Goal: Task Accomplishment & Management: Manage account settings

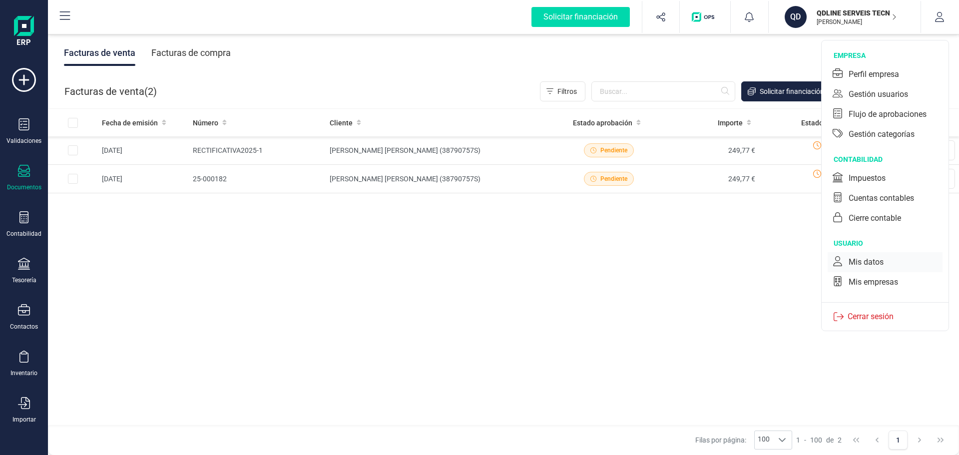
click at [873, 265] on div "Mis datos" at bounding box center [866, 262] width 35 height 12
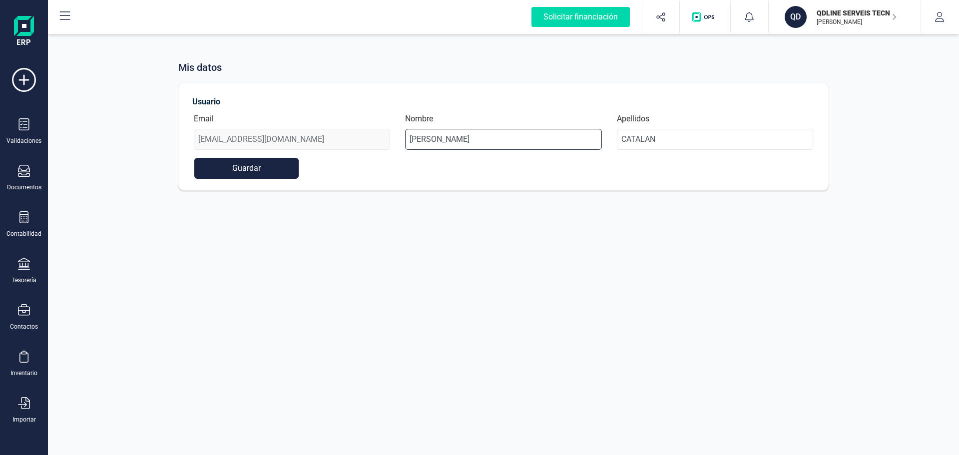
click at [454, 147] on input "[PERSON_NAME]" at bounding box center [503, 139] width 196 height 21
drag, startPoint x: 455, startPoint y: 143, endPoint x: 342, endPoint y: 138, distance: 113.0
click at [342, 138] on div "Email [EMAIL_ADDRESS][DOMAIN_NAME] Nombre [PERSON_NAME] Apellidos CATALAN" at bounding box center [503, 135] width 634 height 45
type input "XXX"
drag, startPoint x: 670, startPoint y: 139, endPoint x: 611, endPoint y: 142, distance: 59.0
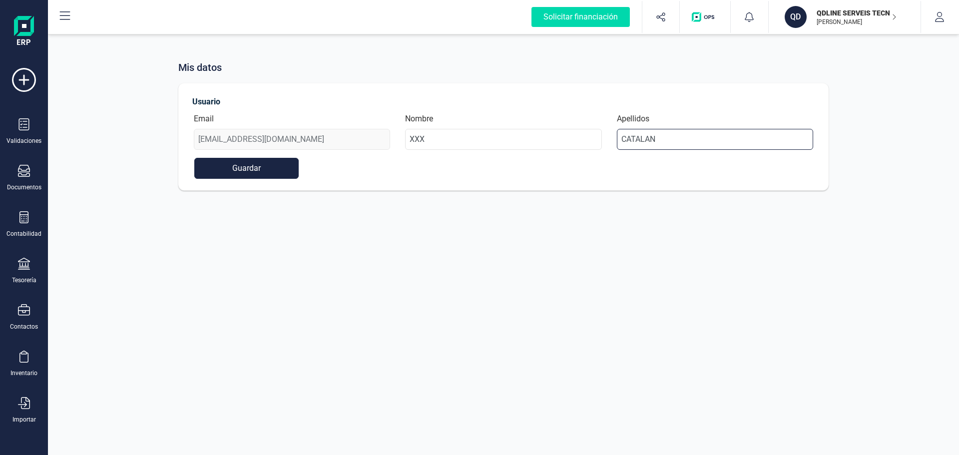
click at [611, 142] on div "Apellidos CATALAN" at bounding box center [714, 131] width 211 height 37
type input "XXXX"
click at [258, 172] on button "Guardar" at bounding box center [246, 168] width 104 height 21
drag, startPoint x: 434, startPoint y: 138, endPoint x: 368, endPoint y: 139, distance: 66.4
click at [369, 138] on div "Email [EMAIL_ADDRESS][DOMAIN_NAME] Nombre XXX Apellidos XXXX" at bounding box center [503, 135] width 634 height 45
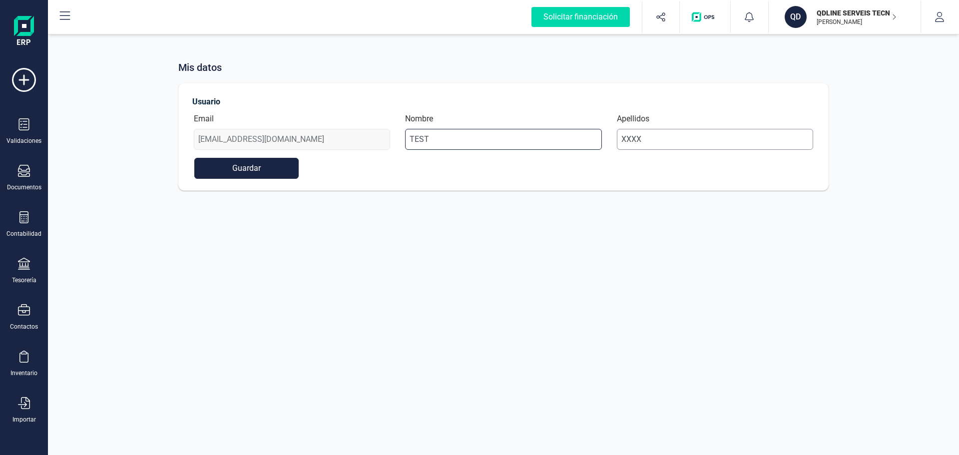
type input "TEST"
drag, startPoint x: 627, startPoint y: 140, endPoint x: 575, endPoint y: 140, distance: 52.0
click at [575, 140] on div "Email [EMAIL_ADDRESS][DOMAIN_NAME] Nombre TEST Apellidos XXXX" at bounding box center [503, 135] width 634 height 45
drag, startPoint x: 645, startPoint y: 143, endPoint x: 580, endPoint y: 138, distance: 64.6
click at [580, 138] on div "Email [EMAIL_ADDRESS][DOMAIN_NAME] Nombre TEST Apellidos TEst" at bounding box center [503, 135] width 634 height 45
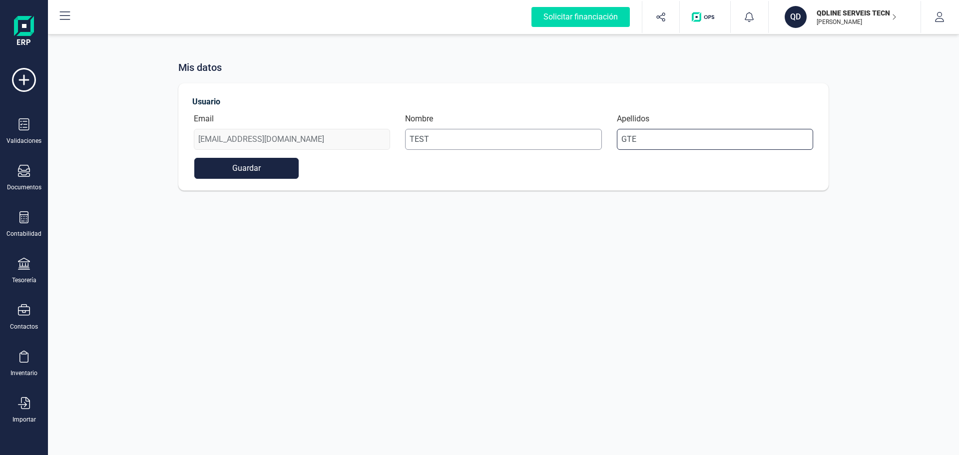
drag, startPoint x: 674, startPoint y: 138, endPoint x: 557, endPoint y: 138, distance: 117.9
click at [557, 138] on div "Email [EMAIL_ADDRESS][DOMAIN_NAME] Nombre TEST Apellidos GTE" at bounding box center [503, 135] width 634 height 45
type input "TEST"
drag, startPoint x: 284, startPoint y: 174, endPoint x: 445, endPoint y: 207, distance: 164.2
click at [284, 173] on button "Guardar" at bounding box center [246, 168] width 104 height 21
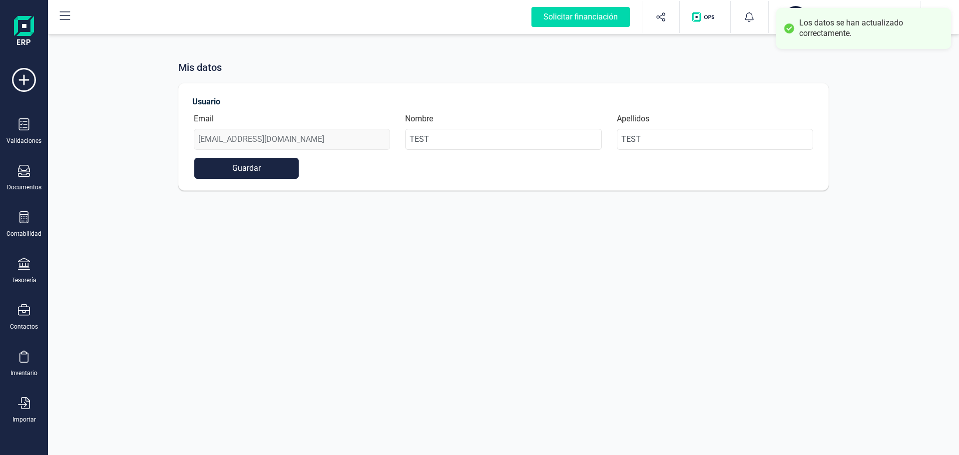
click at [877, 87] on div "Mis datos Usuario Email [EMAIL_ADDRESS][DOMAIN_NAME] Nombre TEST Apellidos TEST…" at bounding box center [503, 117] width 911 height 171
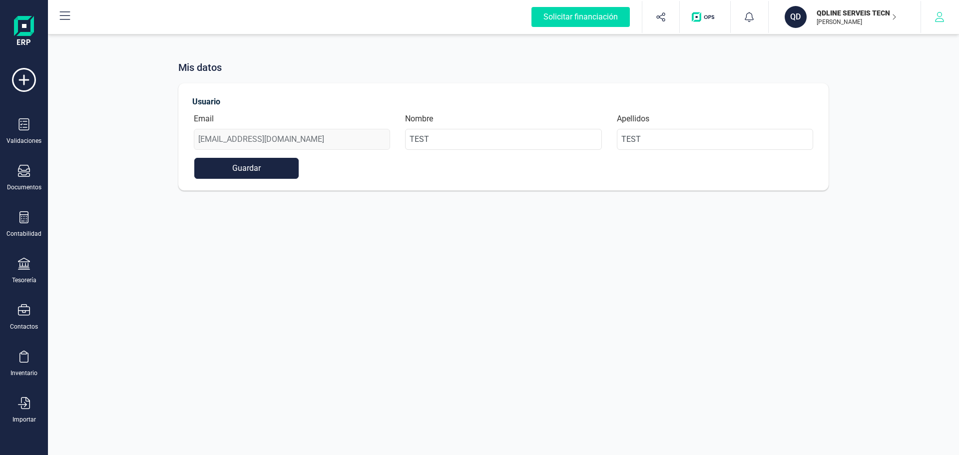
click at [949, 22] on button "button" at bounding box center [939, 17] width 37 height 32
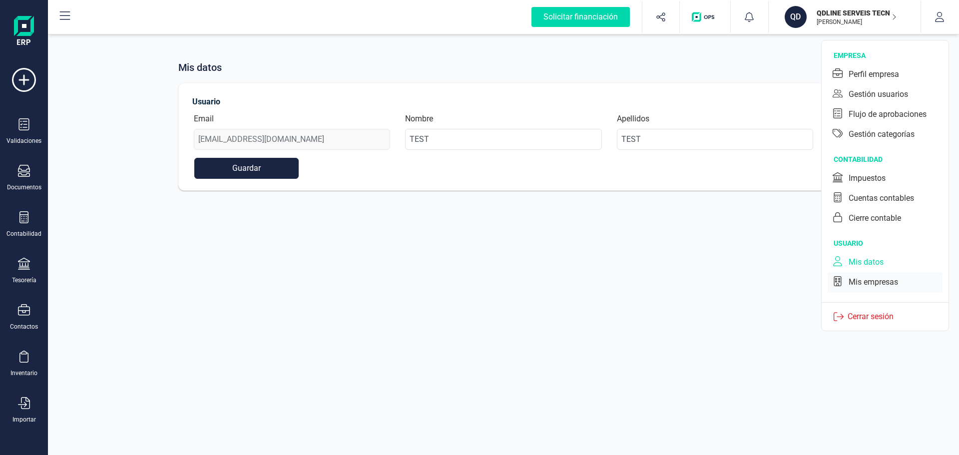
click at [876, 279] on div "Mis empresas" at bounding box center [873, 282] width 49 height 12
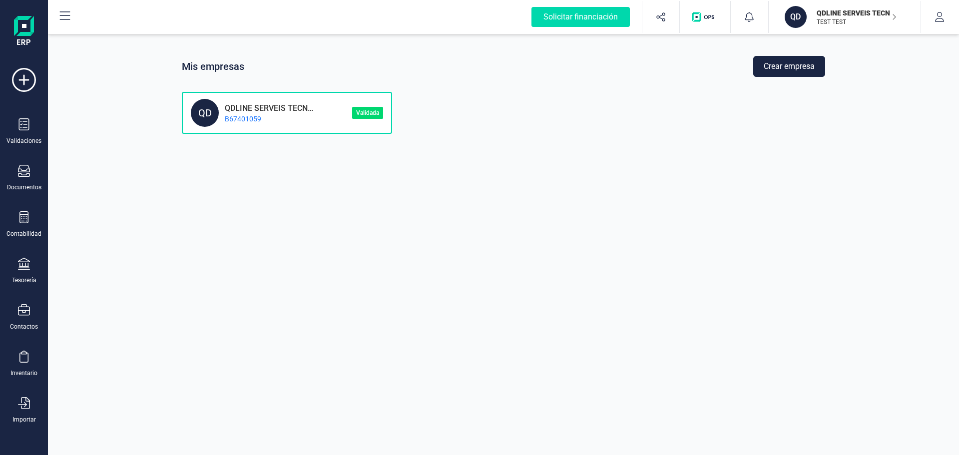
click at [268, 110] on p "QDLINE SERVEIS TECNOLOGICS SL" at bounding box center [267, 106] width 96 height 9
click at [944, 16] on icon "button" at bounding box center [940, 17] width 10 height 10
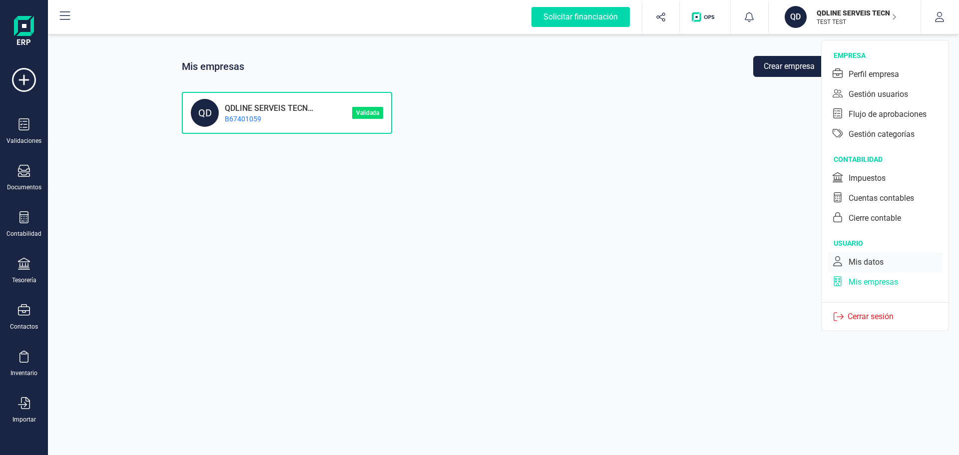
click at [867, 263] on div "Mis datos" at bounding box center [866, 262] width 35 height 12
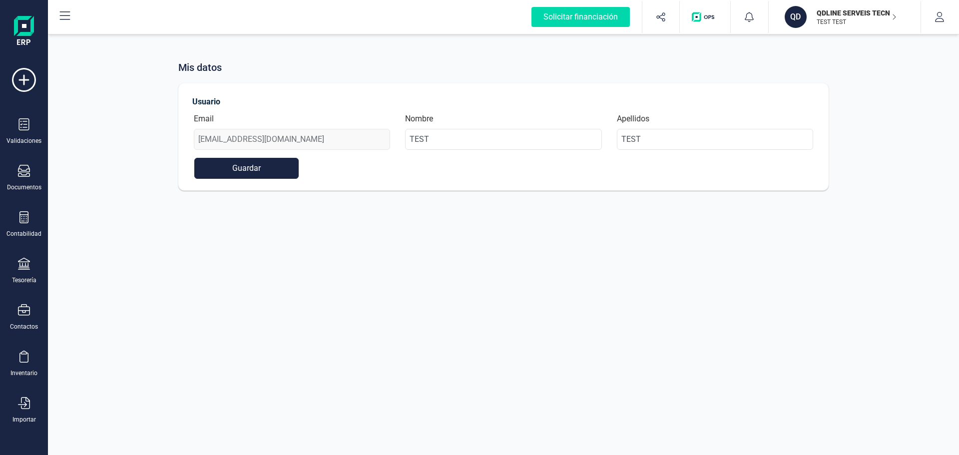
drag, startPoint x: 936, startPoint y: 22, endPoint x: 926, endPoint y: 305, distance: 282.9
click at [937, 23] on button "button" at bounding box center [939, 17] width 37 height 32
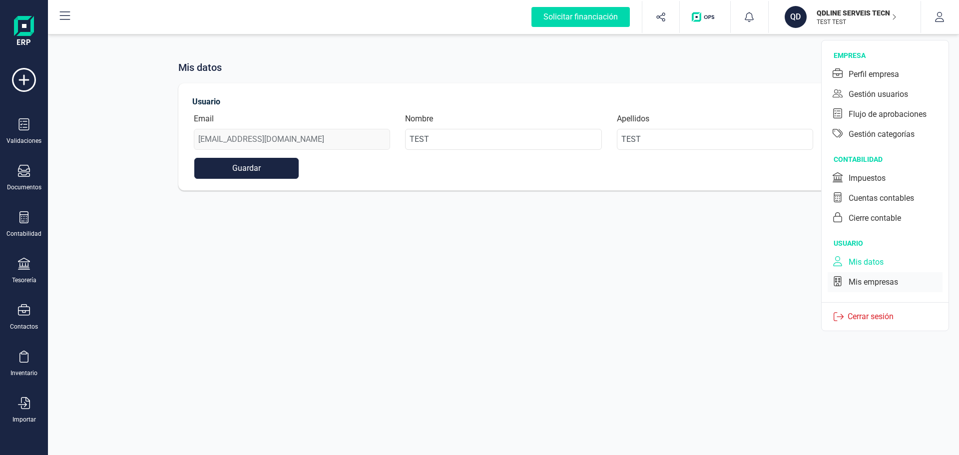
click at [864, 290] on div "Mis empresas" at bounding box center [885, 282] width 115 height 20
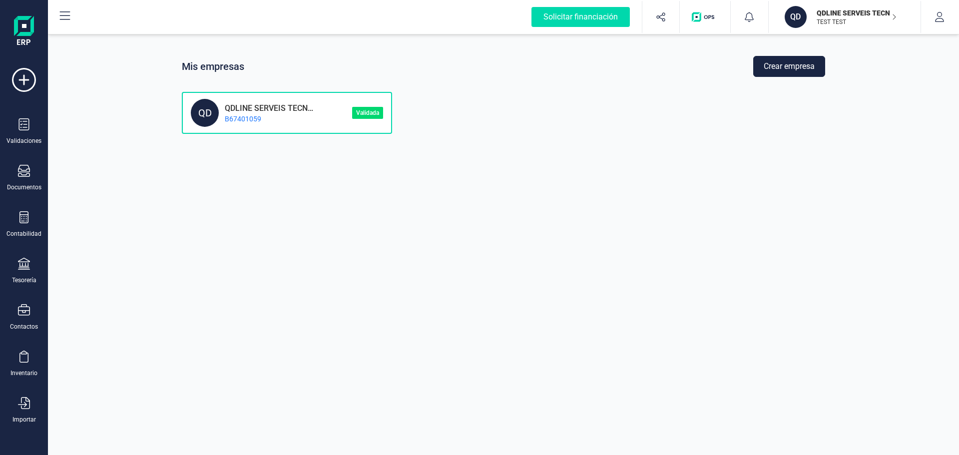
click at [207, 119] on div "QD" at bounding box center [205, 113] width 28 height 28
click at [937, 22] on button "button" at bounding box center [939, 17] width 37 height 32
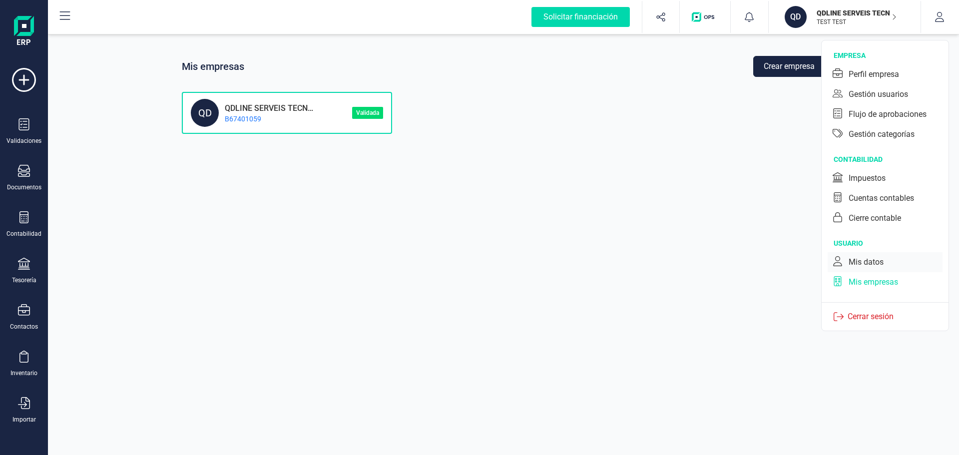
click at [872, 262] on div "Mis datos" at bounding box center [866, 262] width 35 height 12
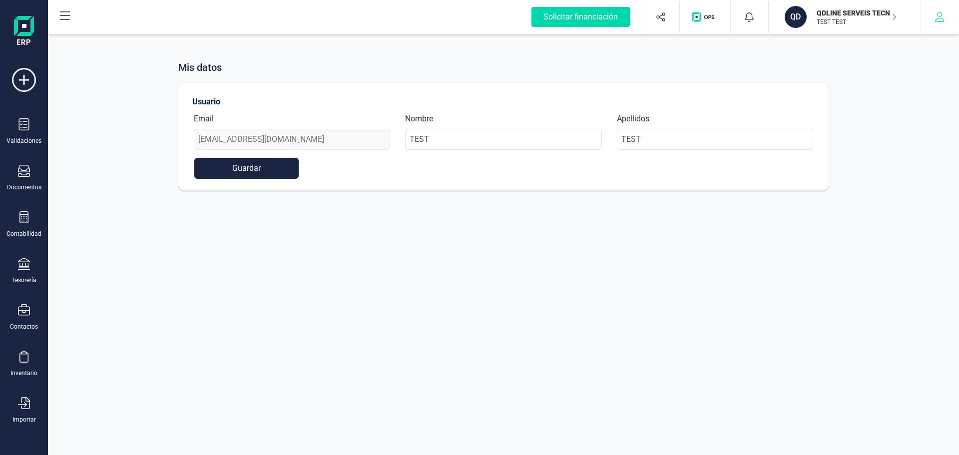
click at [936, 18] on icon "button" at bounding box center [940, 17] width 10 height 10
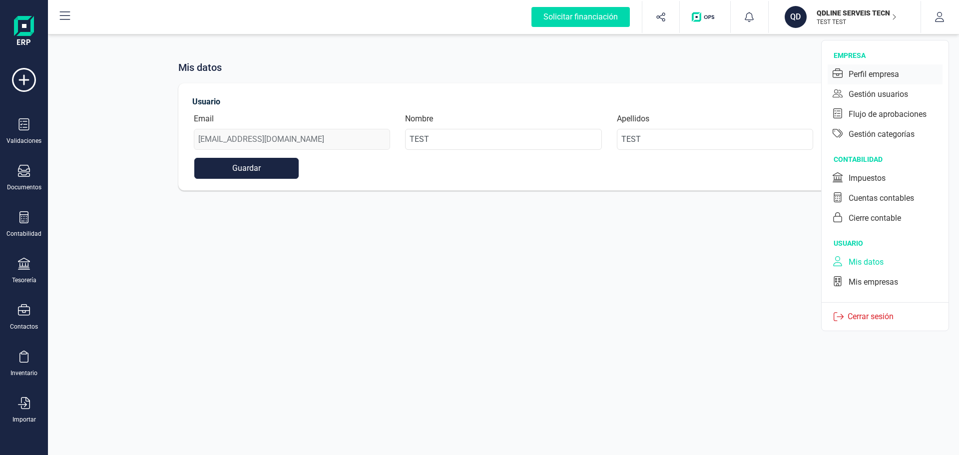
click at [871, 76] on div "Perfil empresa" at bounding box center [874, 74] width 50 height 12
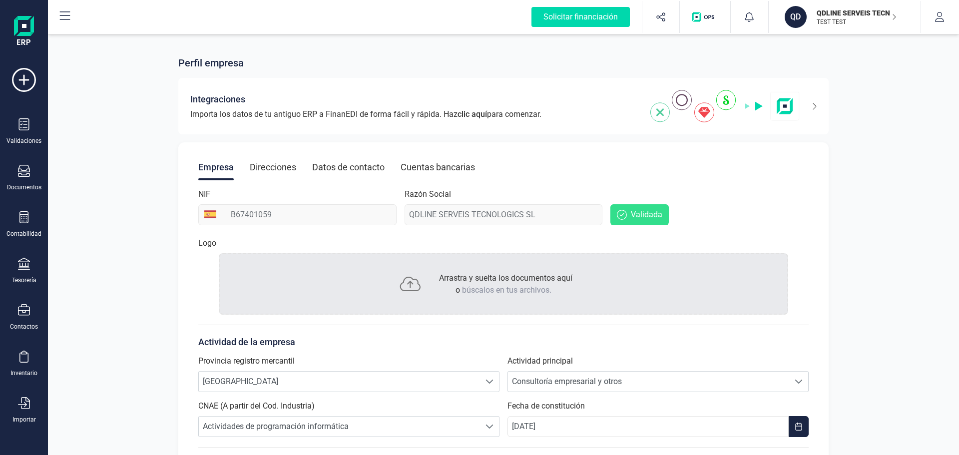
click at [278, 169] on div "Direcciones" at bounding box center [273, 167] width 46 height 26
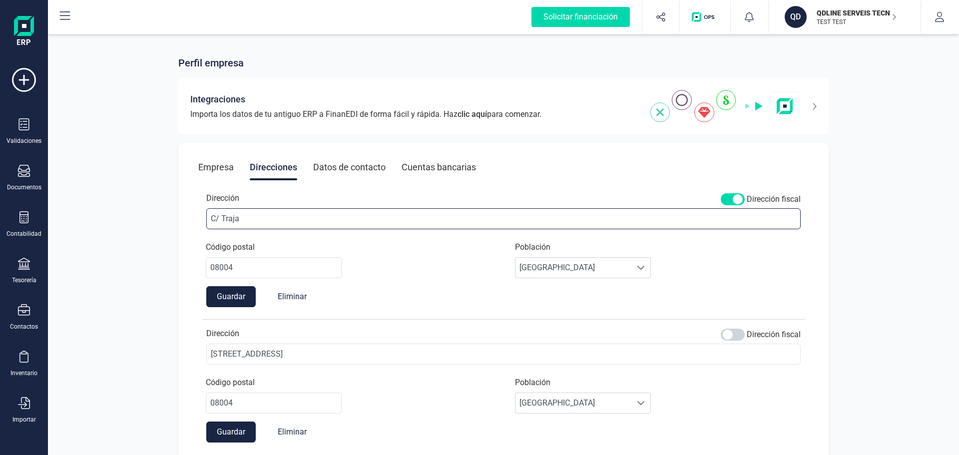
drag, startPoint x: 254, startPoint y: 221, endPoint x: 170, endPoint y: 220, distance: 83.9
click at [170, 220] on div "Perfil empresa Integraciones Importa los datos de tu antiguo ERP a FinanEDI de …" at bounding box center [503, 263] width 911 height 463
click at [287, 292] on div "Dirección Dirección fiscal Código postal 08004 Población Seleccione una poblaci…" at bounding box center [503, 247] width 602 height 119
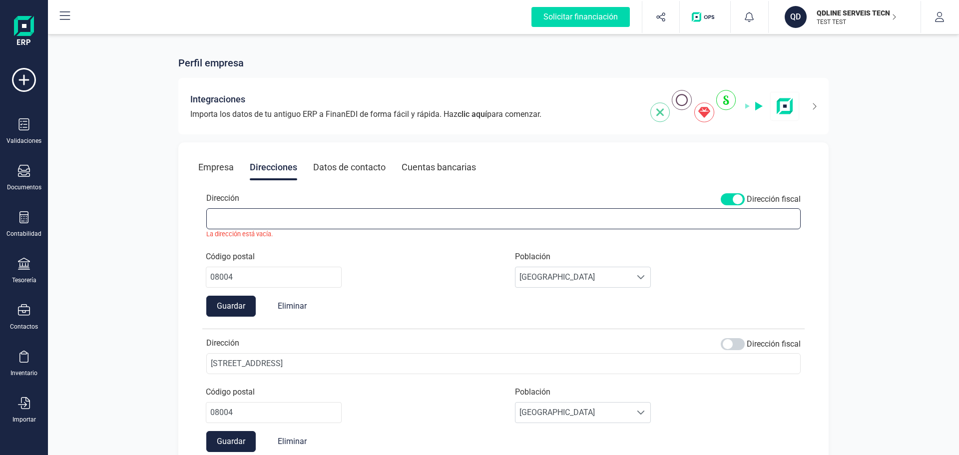
click at [241, 220] on input "Dirección" at bounding box center [503, 218] width 594 height 21
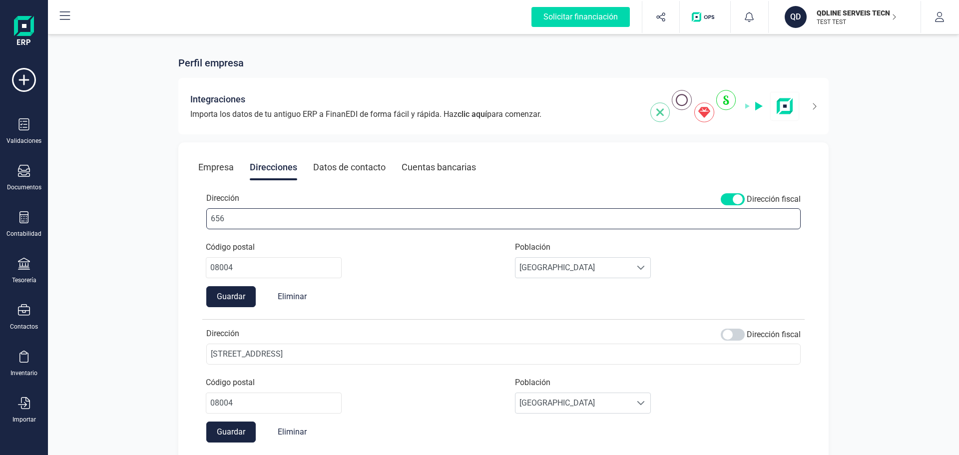
type input "656"
click at [291, 297] on button "Eliminar" at bounding box center [292, 296] width 49 height 21
click at [733, 201] on span at bounding box center [733, 199] width 24 height 12
click at [289, 296] on button "Eliminar" at bounding box center [292, 296] width 49 height 21
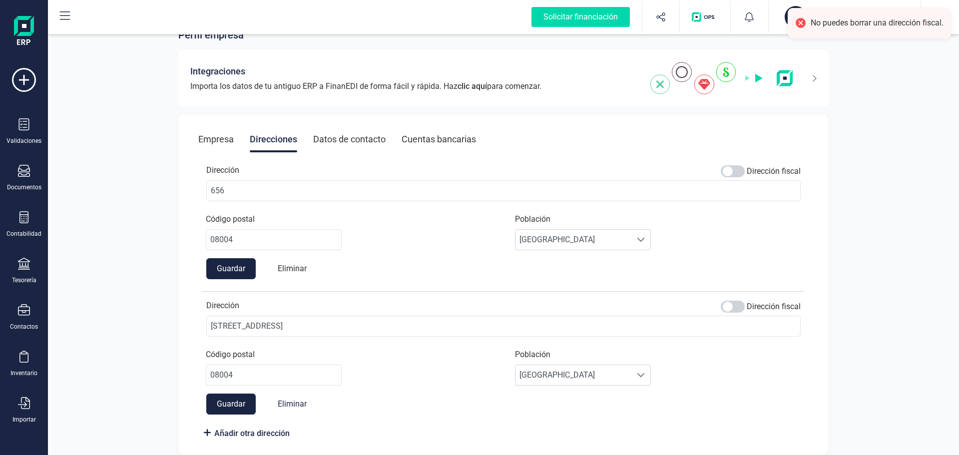
scroll to position [39, 0]
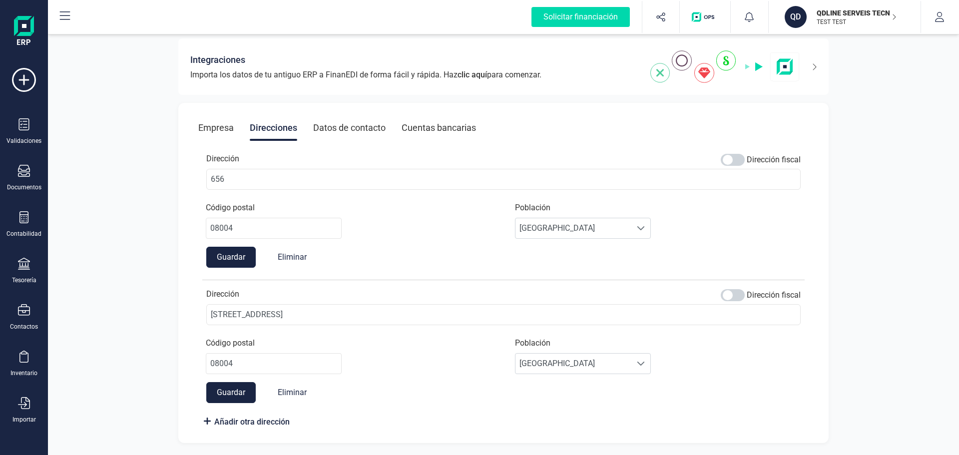
click at [228, 264] on button "Guardar" at bounding box center [230, 257] width 49 height 21
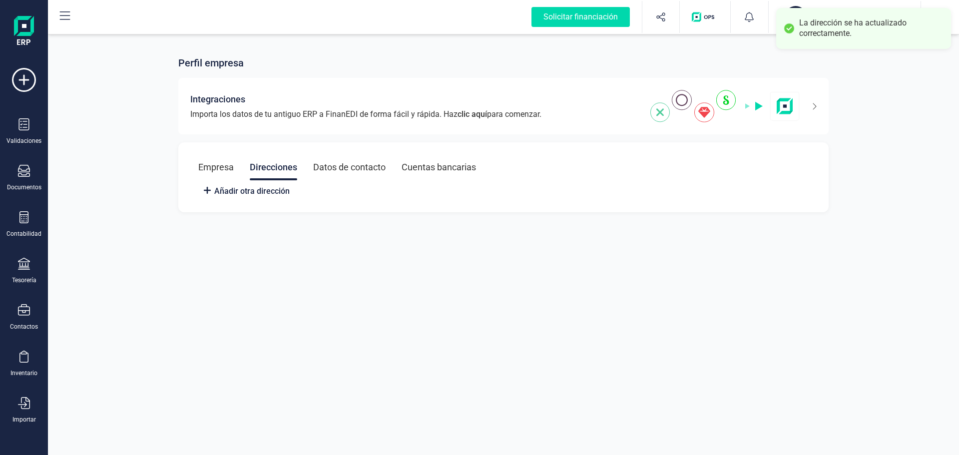
scroll to position [0, 0]
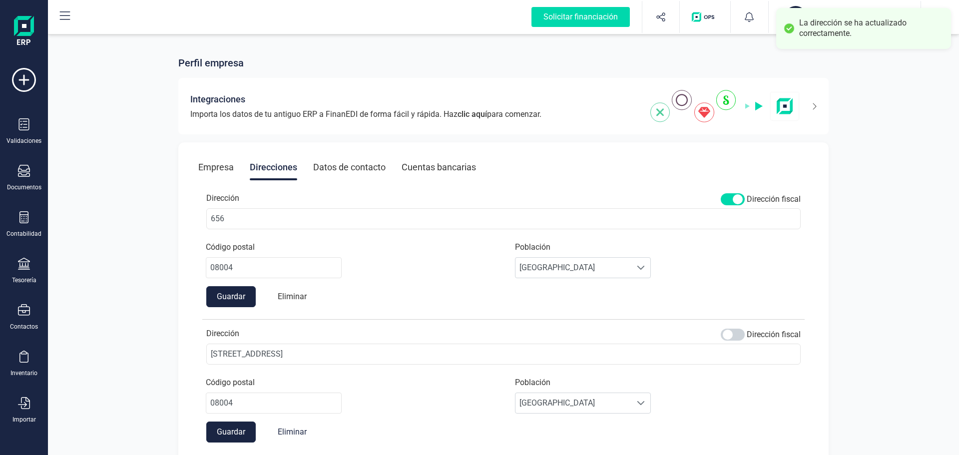
click at [295, 292] on button "Eliminar" at bounding box center [292, 296] width 49 height 21
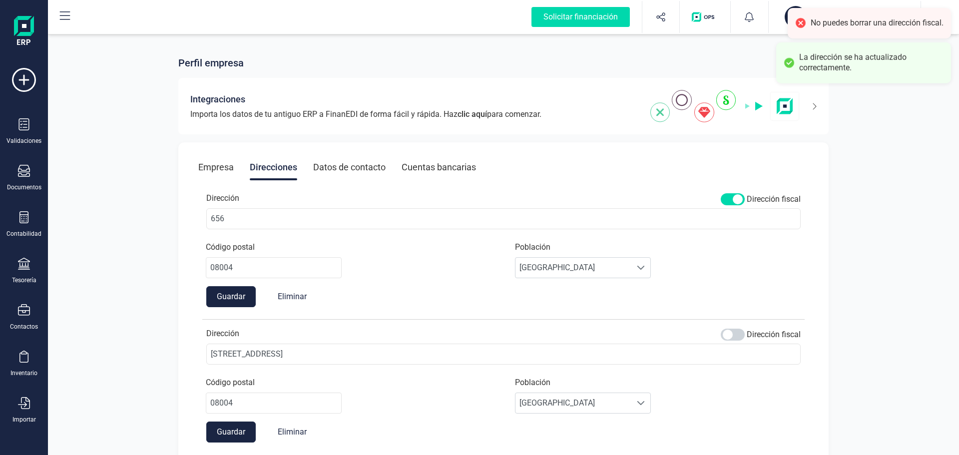
click at [737, 196] on span at bounding box center [733, 199] width 24 height 12
click at [234, 299] on button "Guardar" at bounding box center [230, 296] width 49 height 21
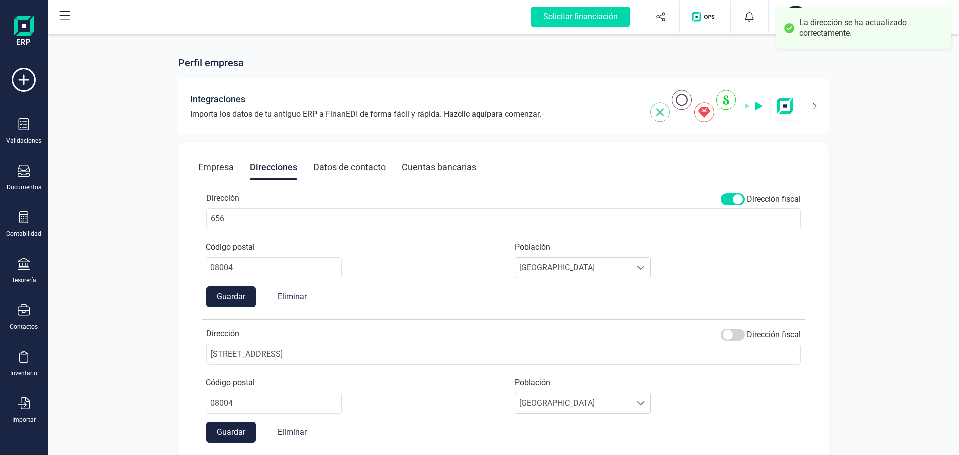
click at [738, 197] on span at bounding box center [733, 199] width 24 height 12
click at [295, 294] on button "Eliminar" at bounding box center [292, 296] width 49 height 21
click at [295, 434] on button "Eliminar" at bounding box center [292, 432] width 49 height 21
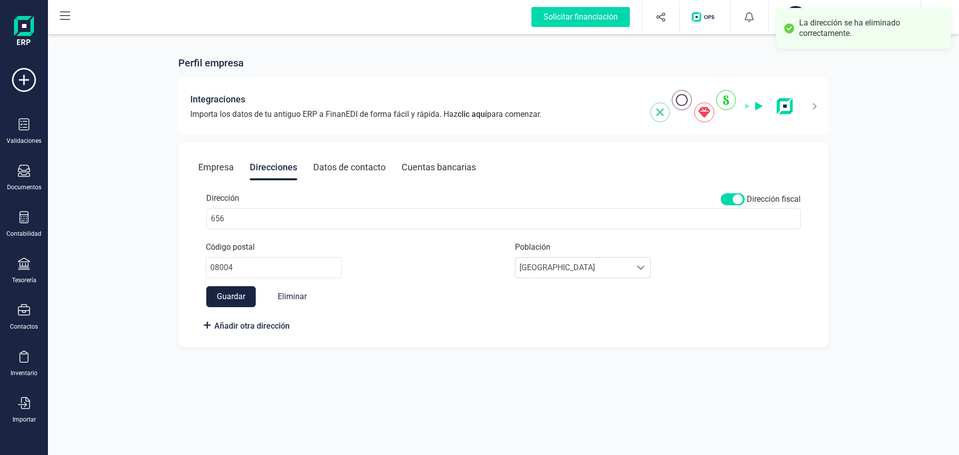
click at [737, 202] on span at bounding box center [733, 199] width 24 height 12
click at [298, 295] on button "Eliminar" at bounding box center [292, 296] width 49 height 21
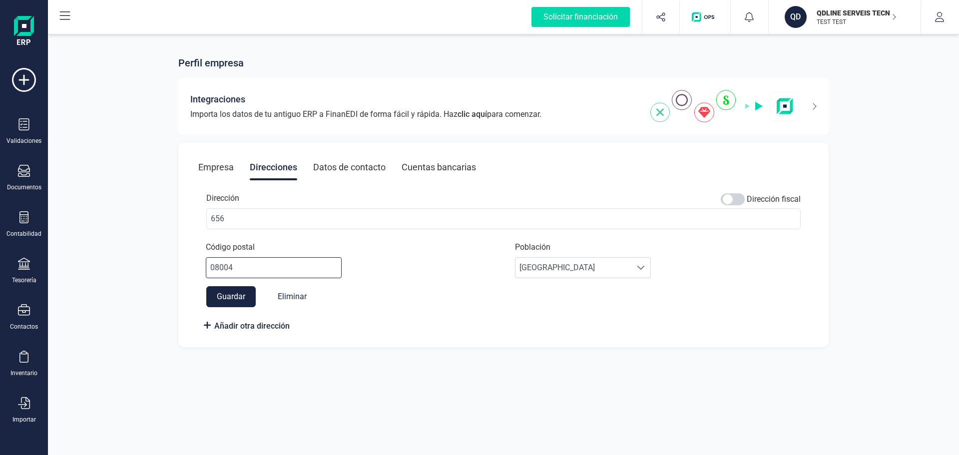
drag, startPoint x: 240, startPoint y: 267, endPoint x: 185, endPoint y: 271, distance: 55.1
click at [185, 271] on div "Empresa Direcciones Datos de contacto Cuentas bancarias Dirección Dirección fis…" at bounding box center [503, 244] width 650 height 205
click at [246, 299] on button "Guardar" at bounding box center [230, 296] width 49 height 21
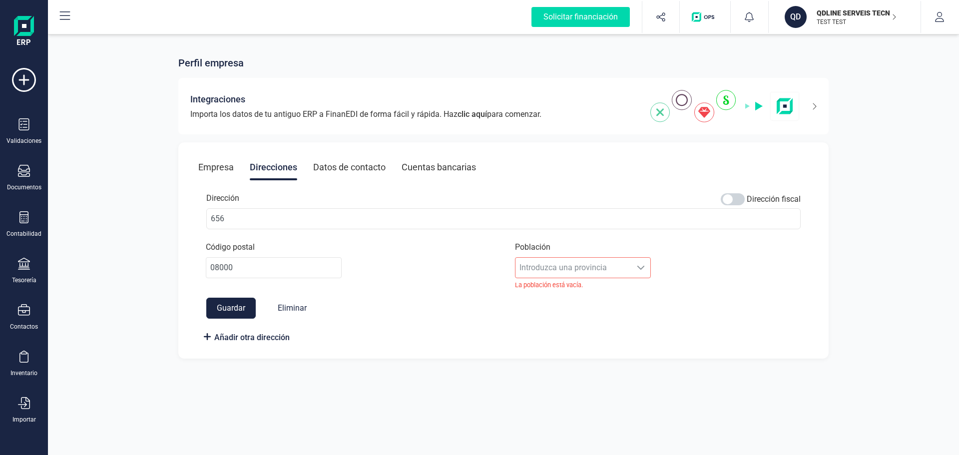
click at [572, 269] on div "Población Introduzca una provincia Introduzca una provincia La población está v…" at bounding box center [583, 265] width 151 height 48
click at [266, 262] on input "08000" at bounding box center [274, 267] width 136 height 21
click at [637, 265] on div "Población Introduzca una provincia Introduzca una provincia La población está v…" at bounding box center [583, 265] width 151 height 48
click at [637, 268] on div "Población Introduzca una provincia Introduzca una provincia La población está v…" at bounding box center [583, 265] width 151 height 48
drag, startPoint x: 640, startPoint y: 269, endPoint x: 594, endPoint y: 272, distance: 46.0
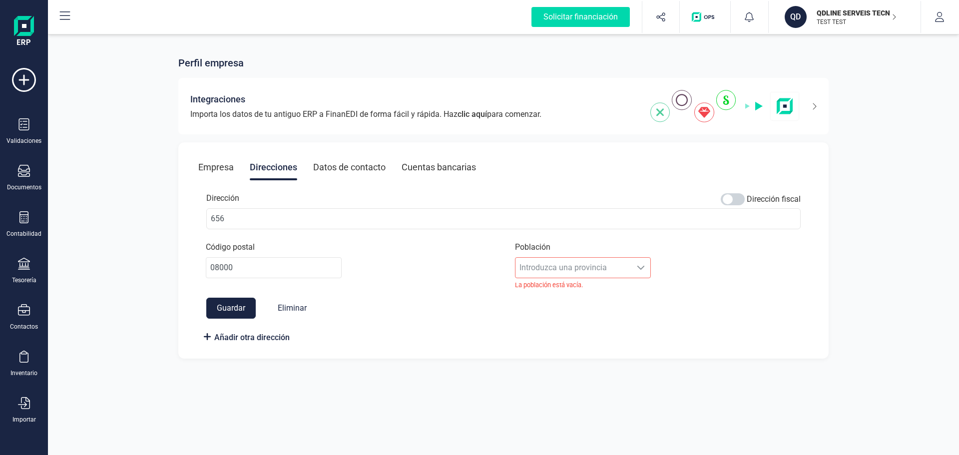
click at [637, 268] on div "Población Introduzca una provincia Introduzca una provincia La población está v…" at bounding box center [583, 265] width 151 height 48
click at [245, 264] on input "08000" at bounding box center [274, 267] width 136 height 21
drag, startPoint x: 156, startPoint y: 270, endPoint x: 124, endPoint y: 273, distance: 32.1
click at [124, 273] on div "Perfil empresa Integraciones Importa los datos de tu antiguo ERP a FinanEDI de …" at bounding box center [503, 201] width 911 height 339
type input "08004"
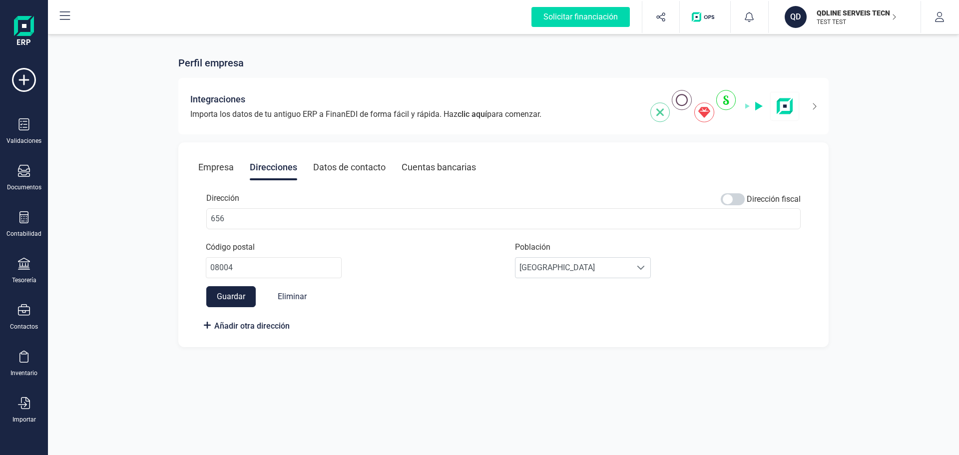
drag, startPoint x: 232, startPoint y: 311, endPoint x: 279, endPoint y: 314, distance: 47.5
click at [232, 311] on div "Dirección Dirección fiscal 656 Código postal 08004 Población Seleccione una pob…" at bounding box center [503, 257] width 610 height 155
click at [295, 299] on button "Eliminar" at bounding box center [292, 296] width 49 height 21
drag, startPoint x: 292, startPoint y: 297, endPoint x: 297, endPoint y: 296, distance: 5.2
click at [293, 297] on button "Eliminar" at bounding box center [292, 296] width 49 height 21
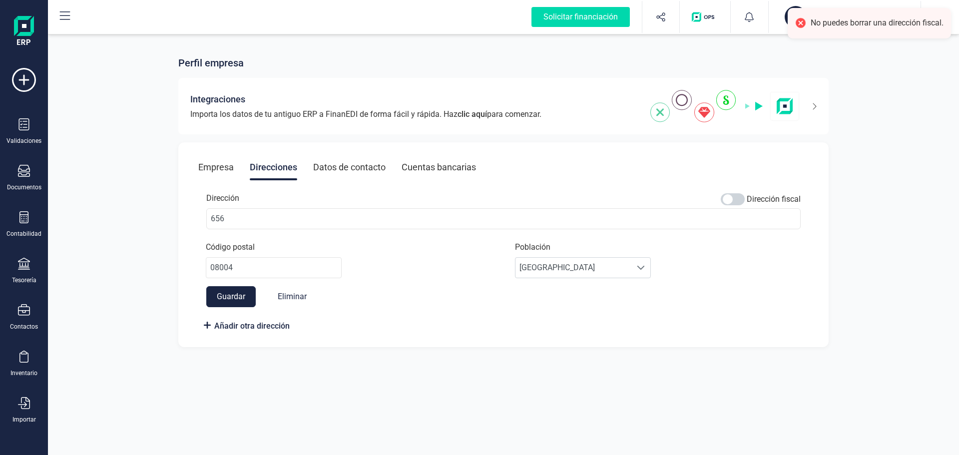
click at [798, 267] on div "Código postal 08004 Población Seleccione una población Barcelona [GEOGRAPHIC_DA…" at bounding box center [503, 263] width 610 height 45
click at [349, 156] on div "Datos de contacto" at bounding box center [349, 167] width 72 height 26
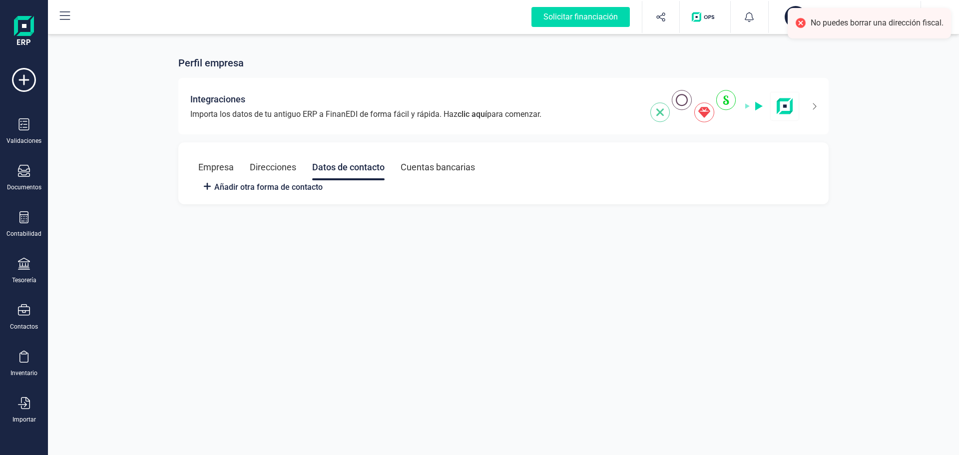
click at [267, 169] on div "Direcciones" at bounding box center [273, 167] width 46 height 26
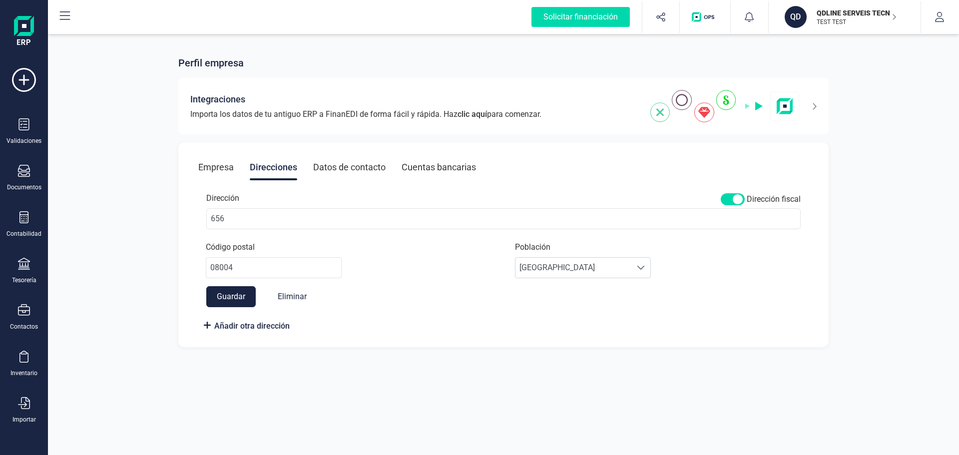
click at [736, 200] on span at bounding box center [733, 199] width 24 height 12
click at [230, 299] on button "Guardar" at bounding box center [230, 296] width 49 height 21
click at [741, 203] on span at bounding box center [733, 199] width 24 height 12
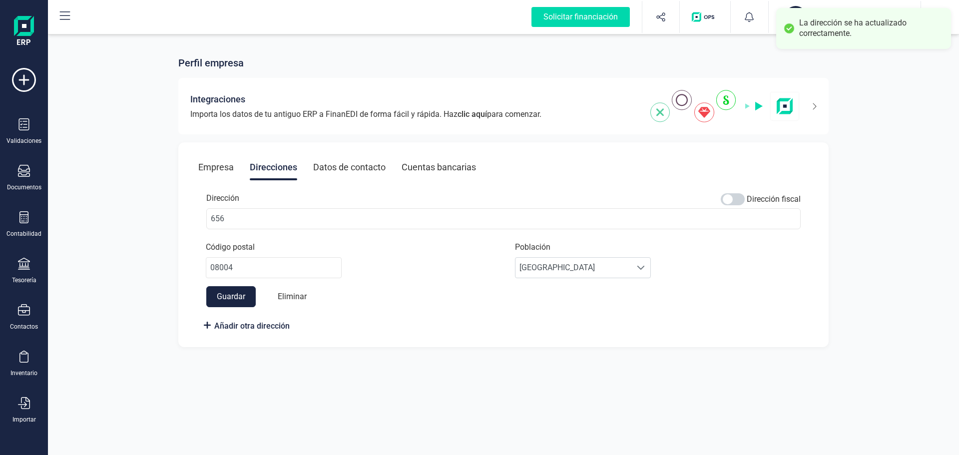
click at [298, 298] on button "Eliminar" at bounding box center [292, 296] width 49 height 21
click at [345, 167] on div "Datos de contacto" at bounding box center [349, 167] width 72 height 26
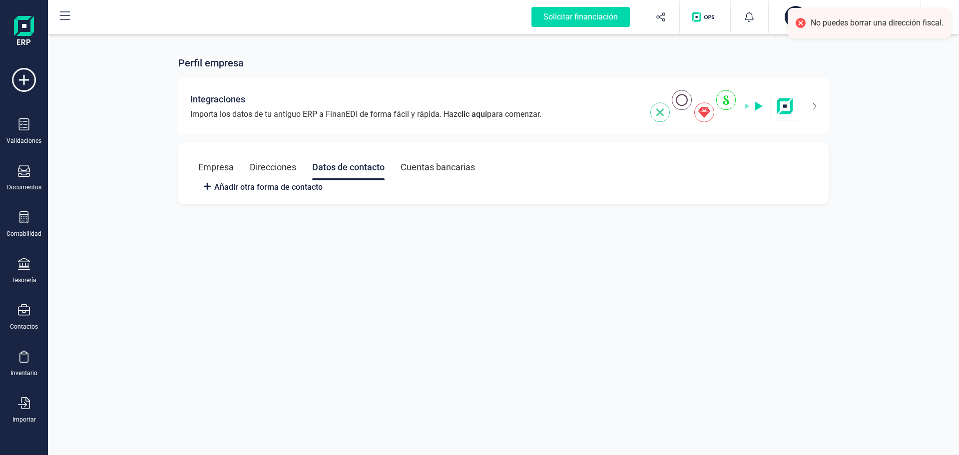
click at [436, 172] on div "Cuentas bancarias" at bounding box center [438, 167] width 74 height 26
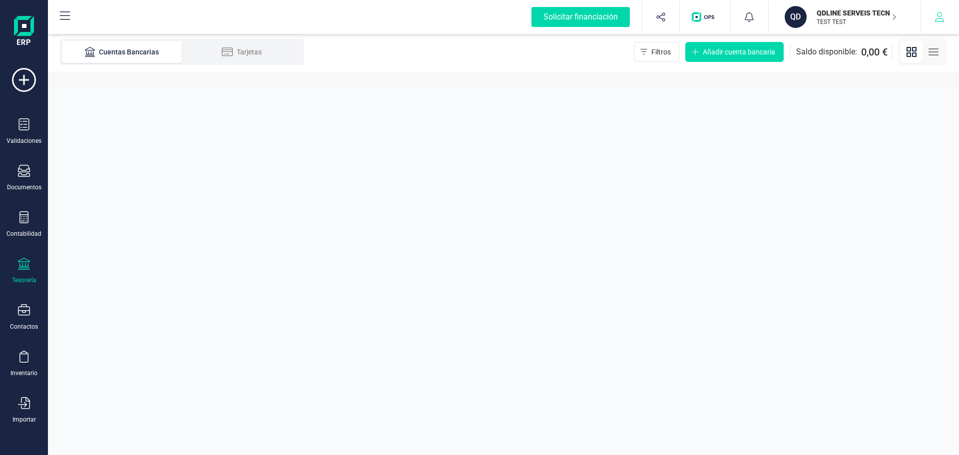
click at [947, 11] on button "button" at bounding box center [939, 17] width 37 height 32
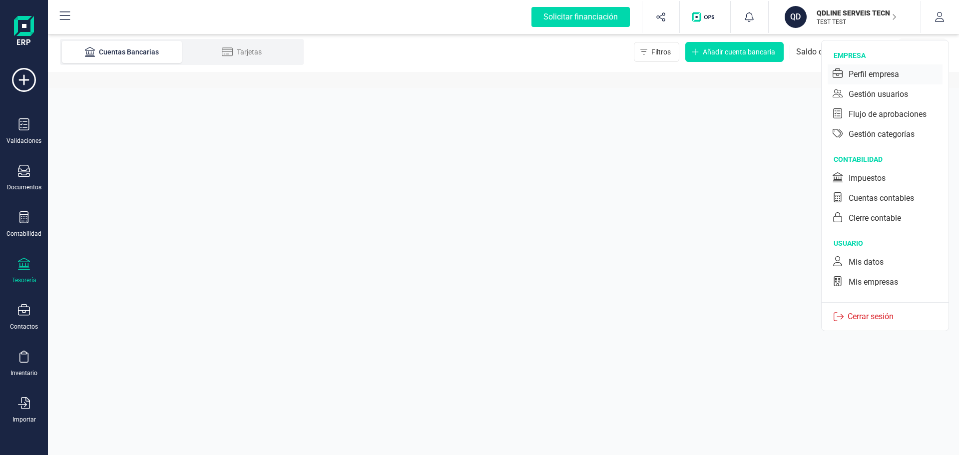
click at [868, 72] on div "Perfil empresa" at bounding box center [874, 74] width 50 height 12
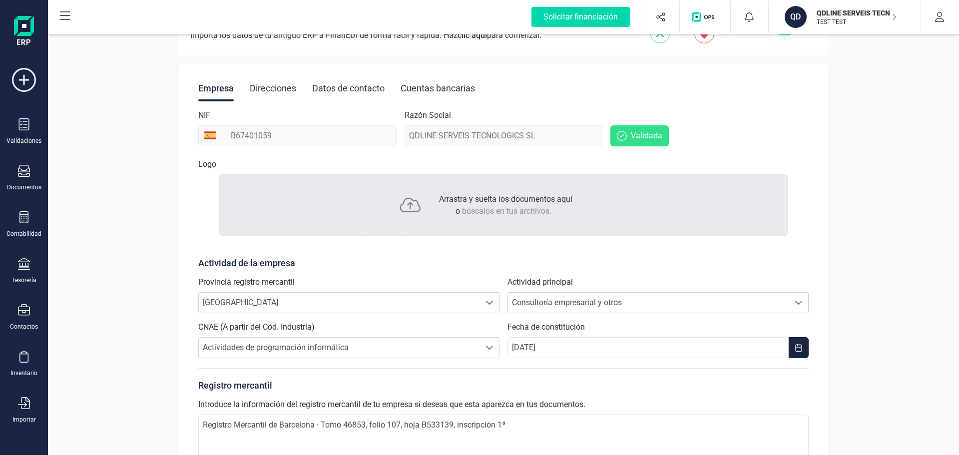
scroll to position [165, 0]
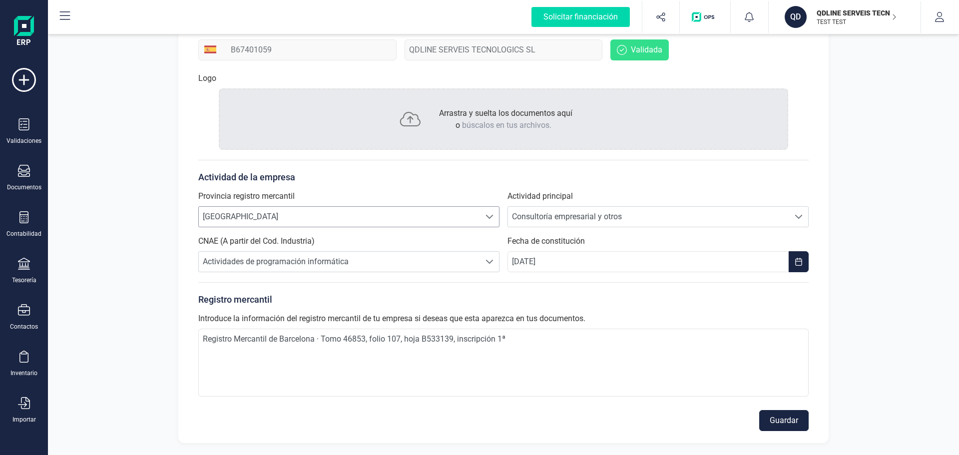
click at [297, 218] on span "[GEOGRAPHIC_DATA]" at bounding box center [339, 217] width 281 height 20
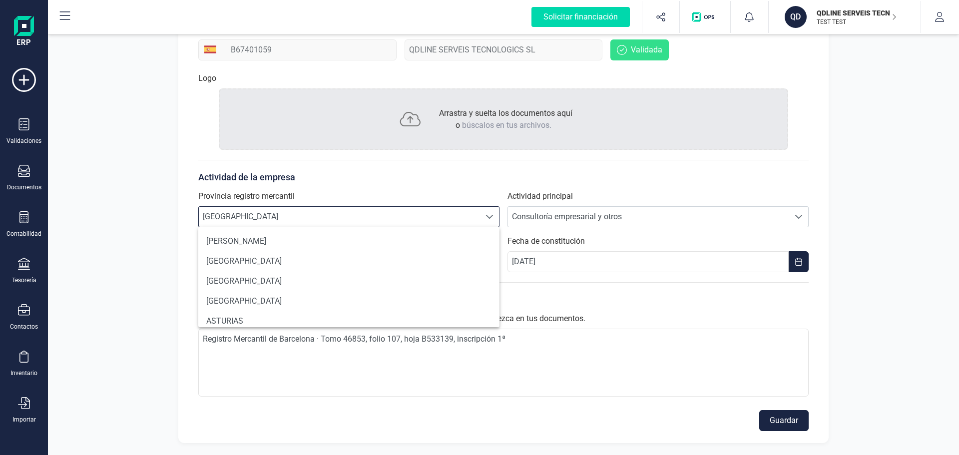
scroll to position [6, 44]
click at [648, 214] on span "Consultoría empresarial y otros" at bounding box center [648, 217] width 281 height 20
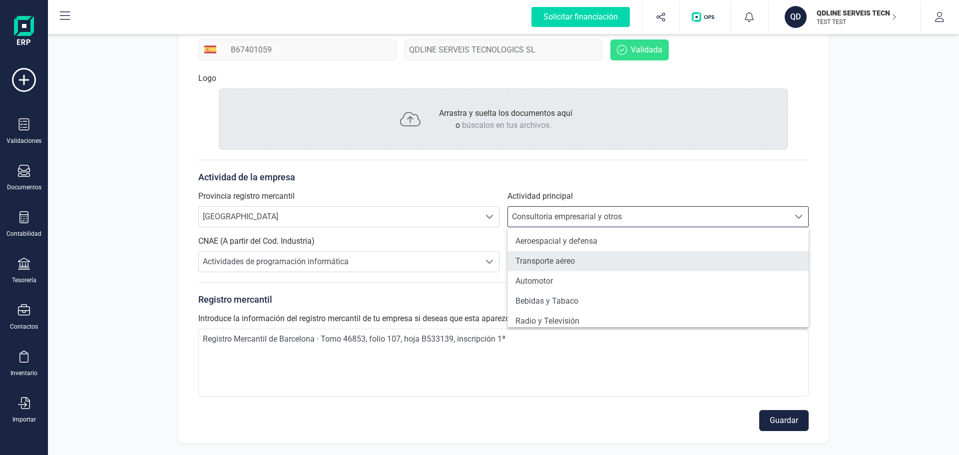
click at [620, 270] on li "Transporte aéreo" at bounding box center [658, 261] width 301 height 20
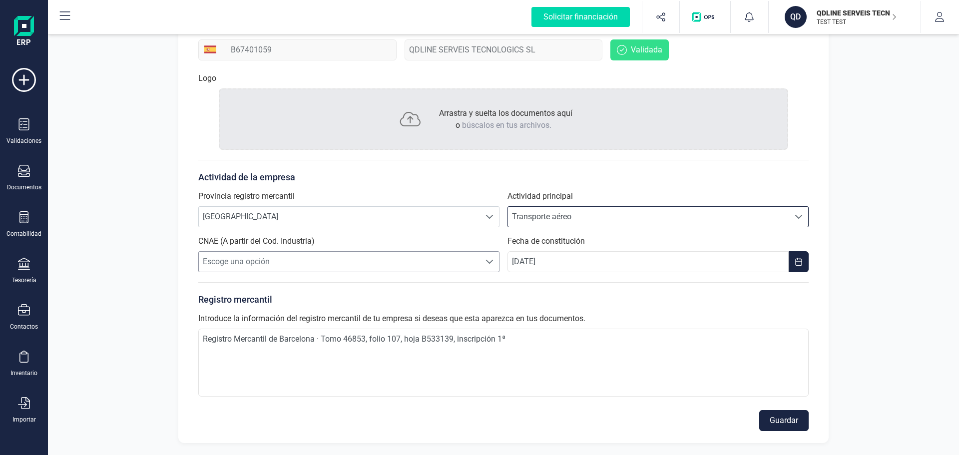
click at [383, 264] on span "Escoge una opción" at bounding box center [339, 262] width 281 height 20
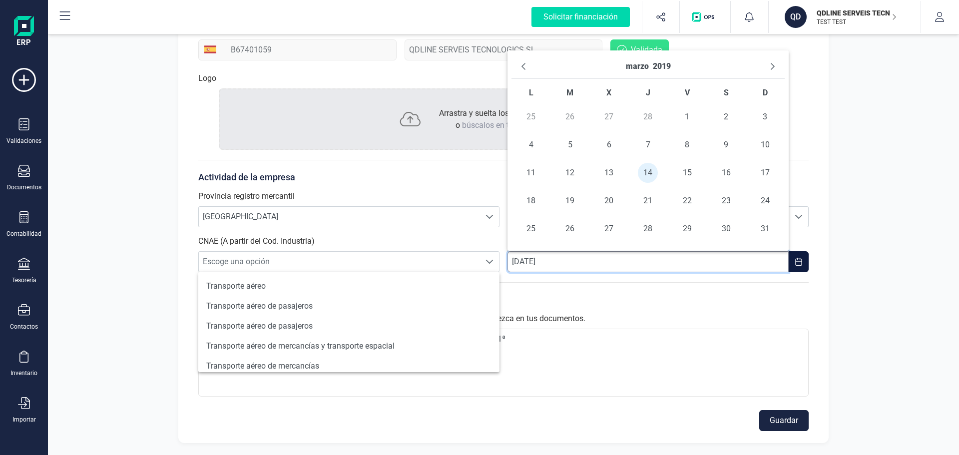
click at [569, 259] on input "[DATE]" at bounding box center [648, 261] width 281 height 21
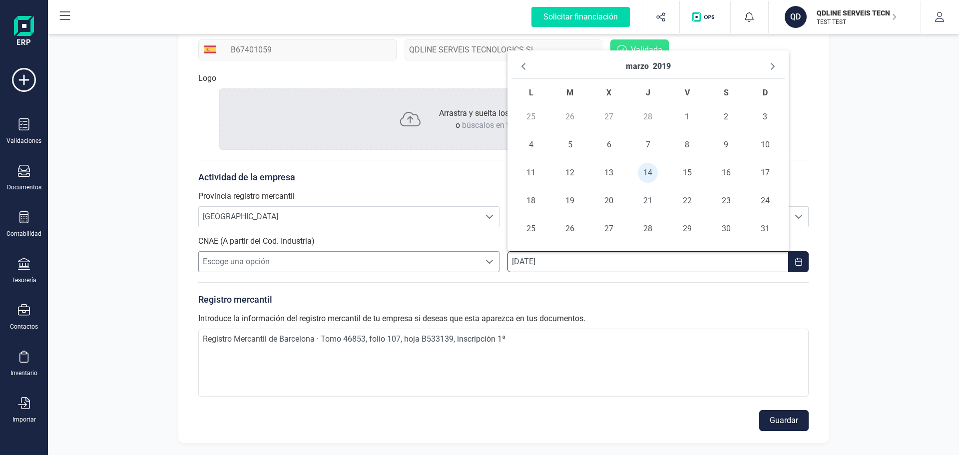
drag, startPoint x: 561, startPoint y: 263, endPoint x: 499, endPoint y: 259, distance: 62.6
click at [501, 263] on div "Provincia registro mercantil Escoge una opción BARCELONA BARCELONA Actividad pr…" at bounding box center [503, 231] width 610 height 82
type input "0"
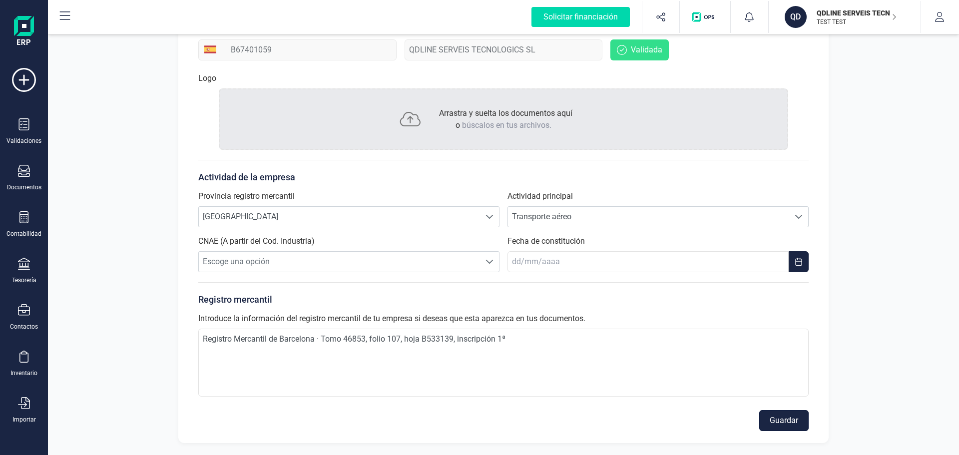
click at [794, 423] on button "Guardar" at bounding box center [783, 420] width 49 height 21
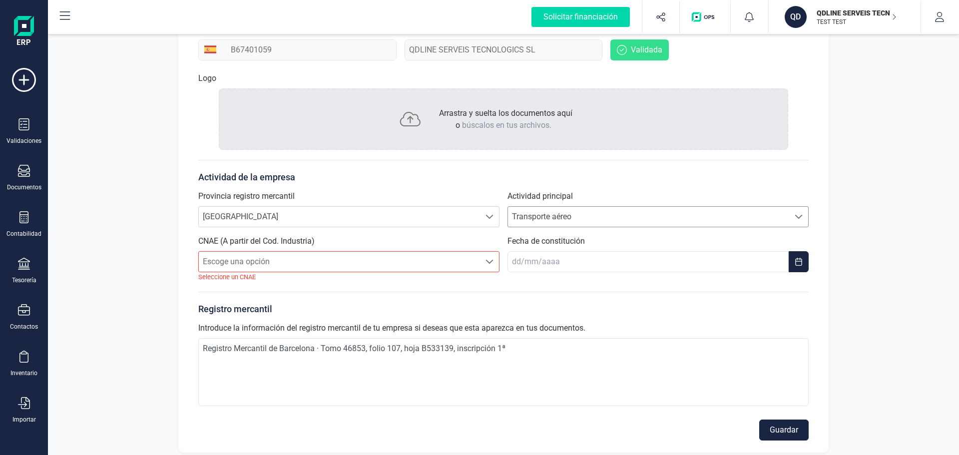
click at [565, 212] on span "Transporte aéreo" at bounding box center [648, 217] width 281 height 20
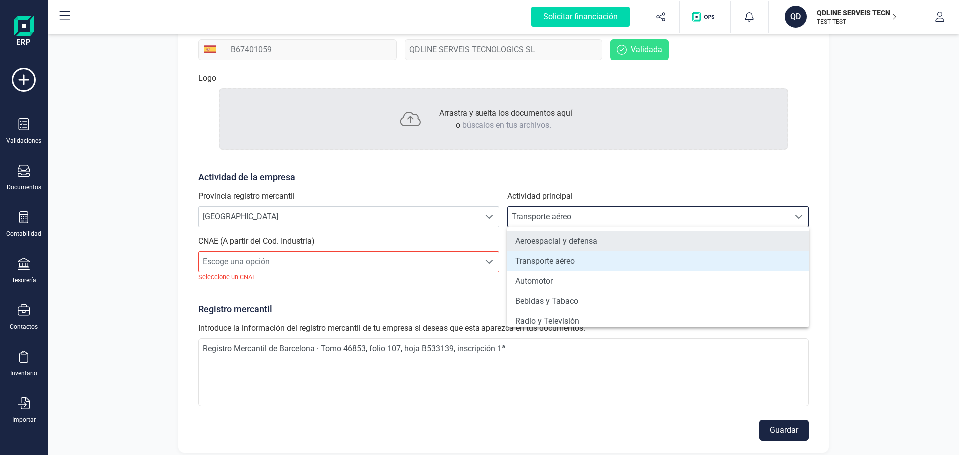
click at [574, 240] on li "Aeroespacial y defensa" at bounding box center [658, 241] width 301 height 20
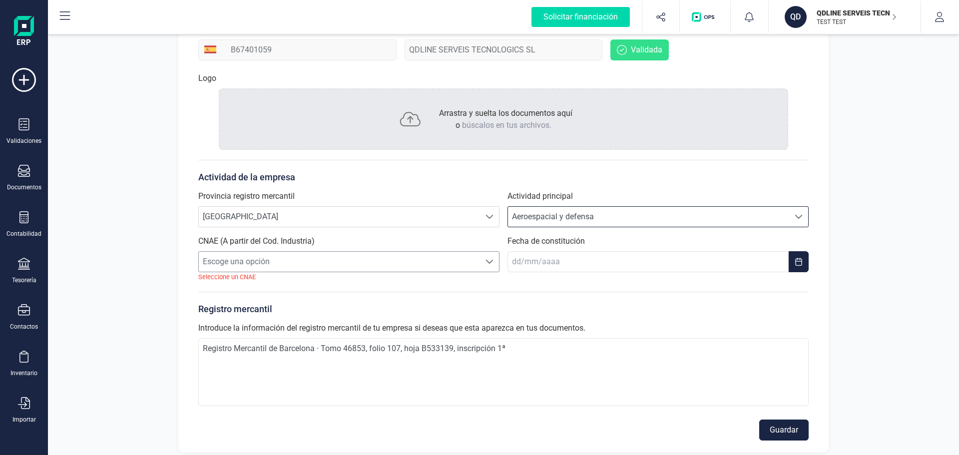
click at [340, 259] on span "Escoge una opción" at bounding box center [339, 262] width 281 height 20
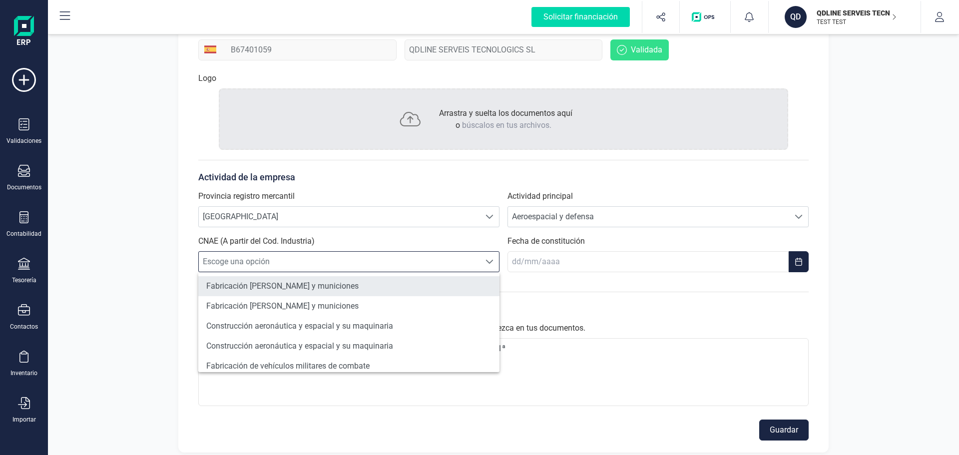
click at [288, 284] on li "Fabricación [PERSON_NAME] y municiones" at bounding box center [348, 286] width 301 height 20
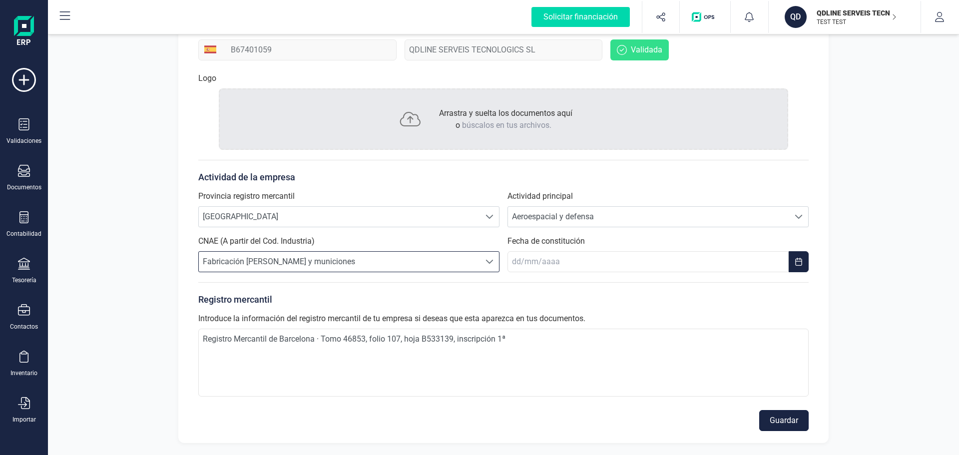
click at [775, 419] on button "Guardar" at bounding box center [783, 420] width 49 height 21
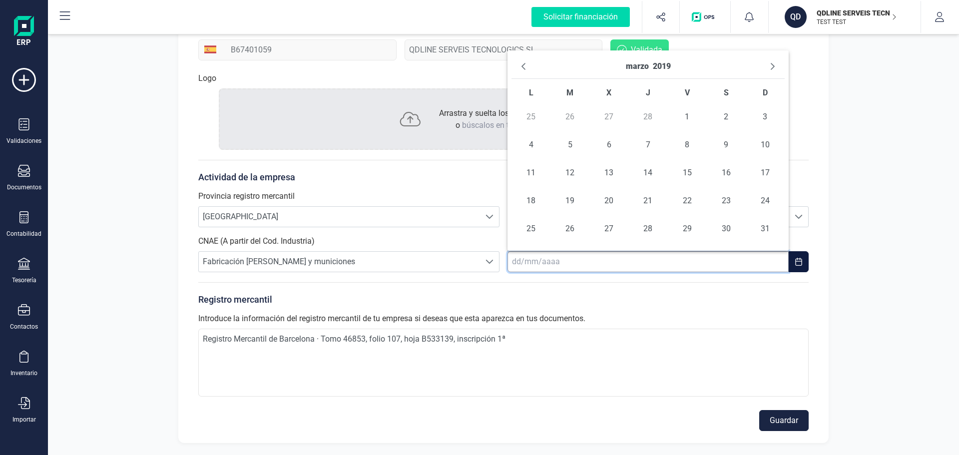
click at [548, 261] on input "text" at bounding box center [648, 261] width 281 height 21
drag, startPoint x: 664, startPoint y: 68, endPoint x: 671, endPoint y: 79, distance: 12.6
click at [665, 71] on button "2019" at bounding box center [662, 66] width 18 height 16
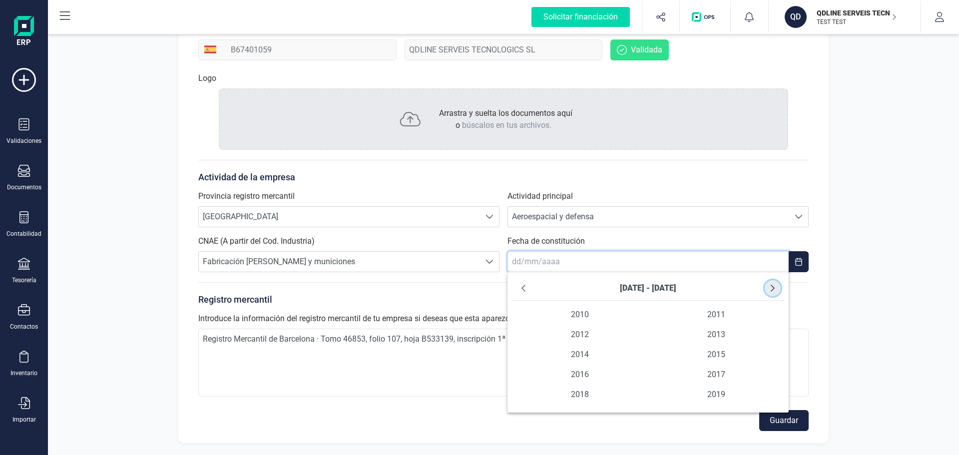
click at [773, 286] on icon "Next Decade" at bounding box center [773, 288] width 8 height 8
click at [772, 287] on icon "Next Decade" at bounding box center [773, 288] width 4 height 7
click at [522, 291] on icon "Previous Decade" at bounding box center [524, 288] width 8 height 8
click at [720, 354] on span "2025" at bounding box center [716, 355] width 137 height 20
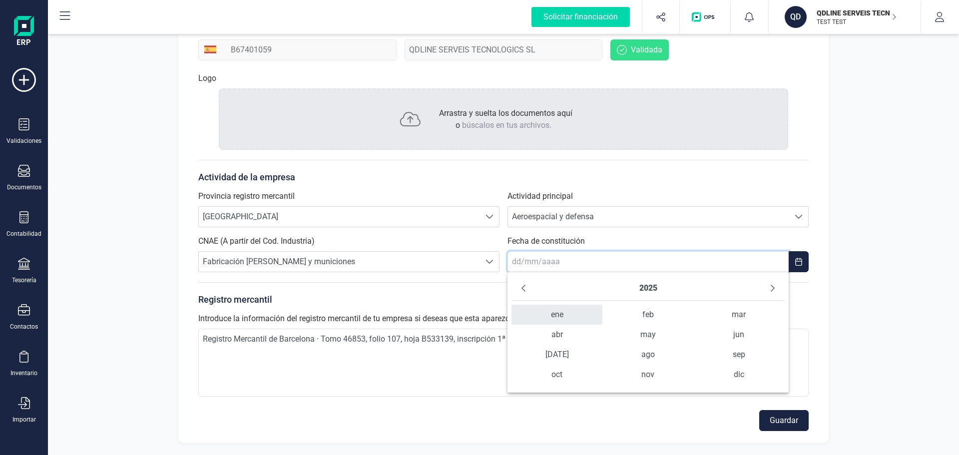
click at [558, 322] on span "ene" at bounding box center [557, 315] width 91 height 20
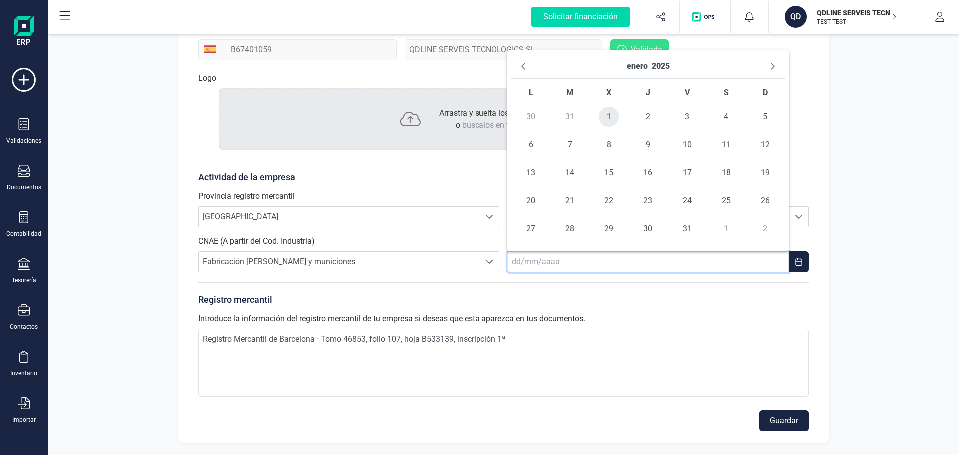
click at [603, 115] on span "1" at bounding box center [609, 117] width 20 height 20
type input "[DATE]"
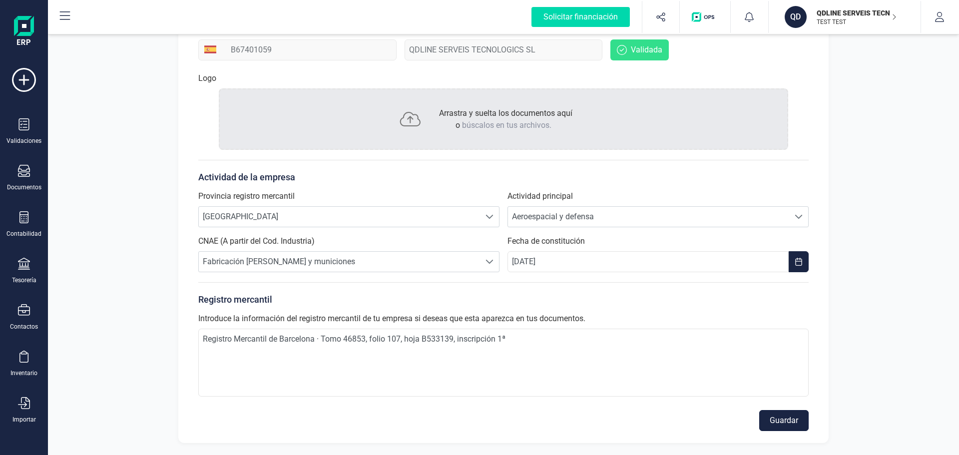
click at [779, 423] on button "Guardar" at bounding box center [783, 420] width 49 height 21
click at [282, 262] on span "Fabricación [PERSON_NAME] y municiones" at bounding box center [339, 262] width 281 height 20
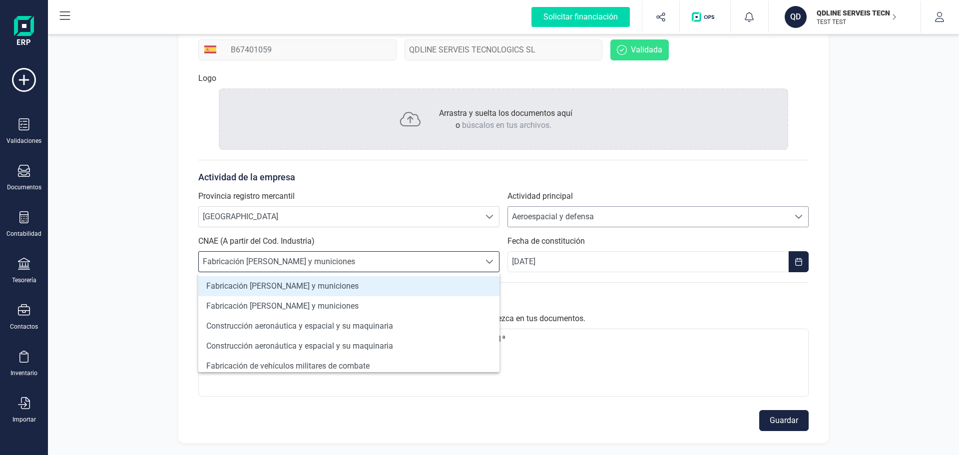
click at [577, 212] on span "Aeroespacial y defensa" at bounding box center [648, 217] width 281 height 20
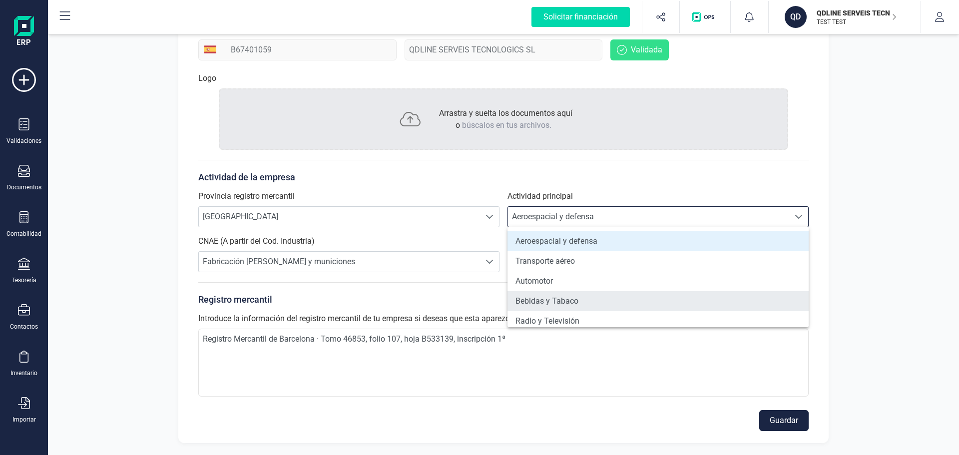
click at [563, 301] on li "Bebidas y Tabaco" at bounding box center [658, 301] width 301 height 20
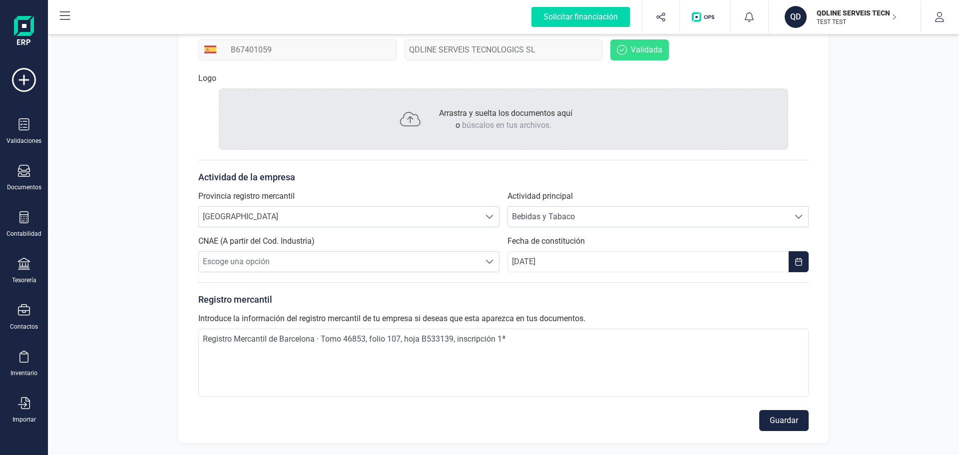
click at [338, 274] on form "Actividad de la empresa Provincia registro mercantil Escoge una opción BARCELON…" at bounding box center [503, 295] width 610 height 271
click at [331, 269] on span "Escoge una opción" at bounding box center [339, 262] width 281 height 20
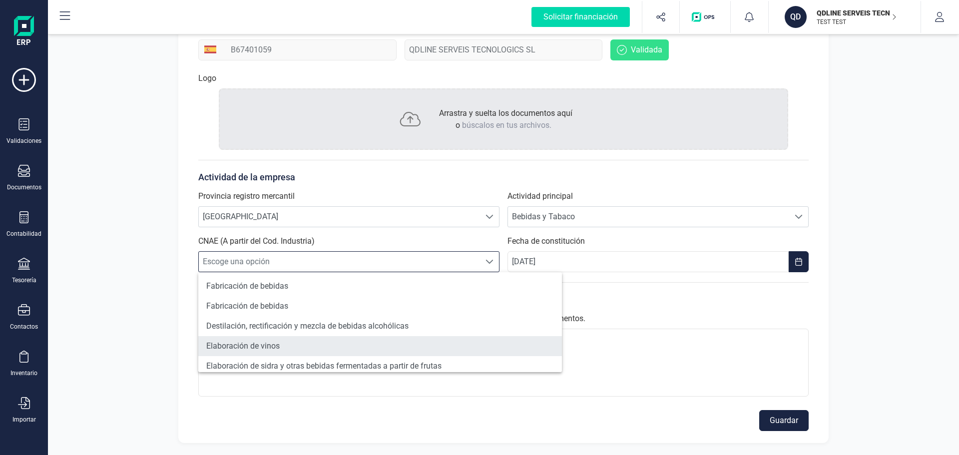
click at [277, 342] on li "Elaboración de vinos" at bounding box center [380, 346] width 364 height 20
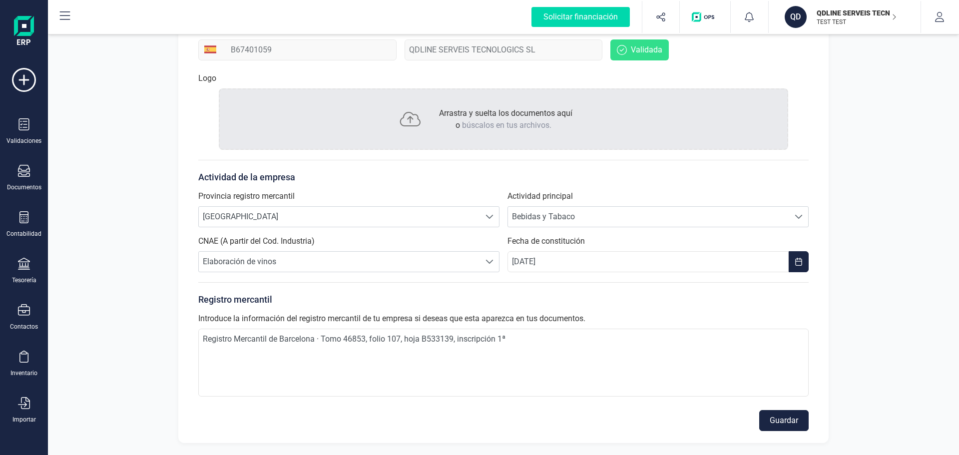
drag, startPoint x: 803, startPoint y: 421, endPoint x: 793, endPoint y: 402, distance: 21.0
click at [802, 421] on button "Guardar" at bounding box center [783, 420] width 49 height 21
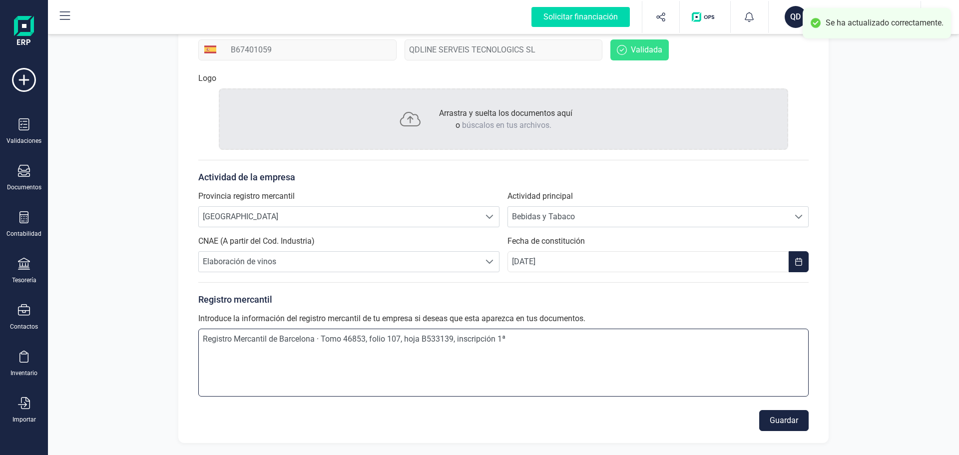
drag, startPoint x: 354, startPoint y: 345, endPoint x: 137, endPoint y: 372, distance: 218.5
click at [145, 369] on div "Perfil empresa Integraciones Importa los datos de tu antiguo ERP a FinanEDI de …" at bounding box center [503, 161] width 911 height 588
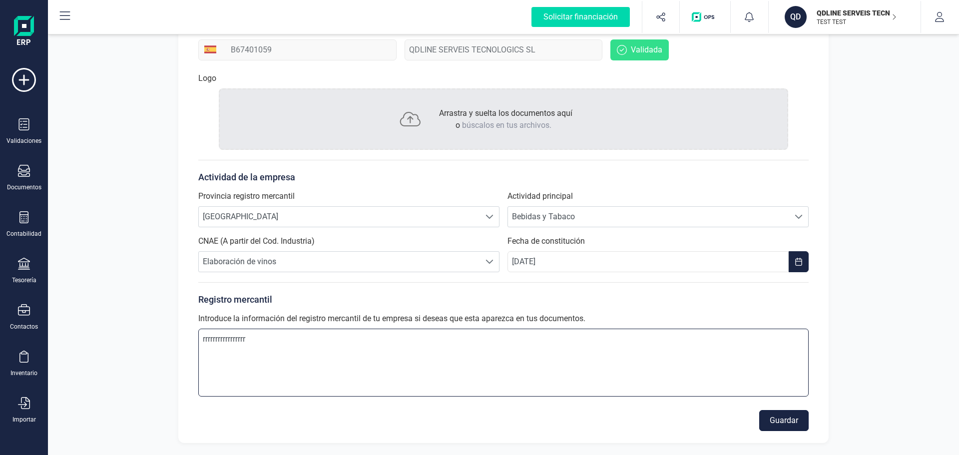
type textarea "rrrrrrrrrrrrrrrrr"
click at [795, 419] on button "Guardar" at bounding box center [783, 420] width 49 height 21
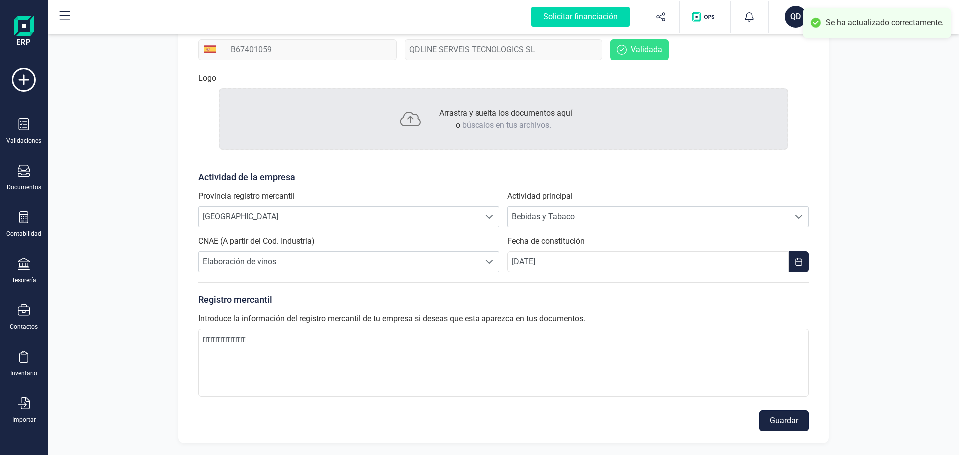
click at [772, 420] on button "Guardar" at bounding box center [783, 420] width 49 height 21
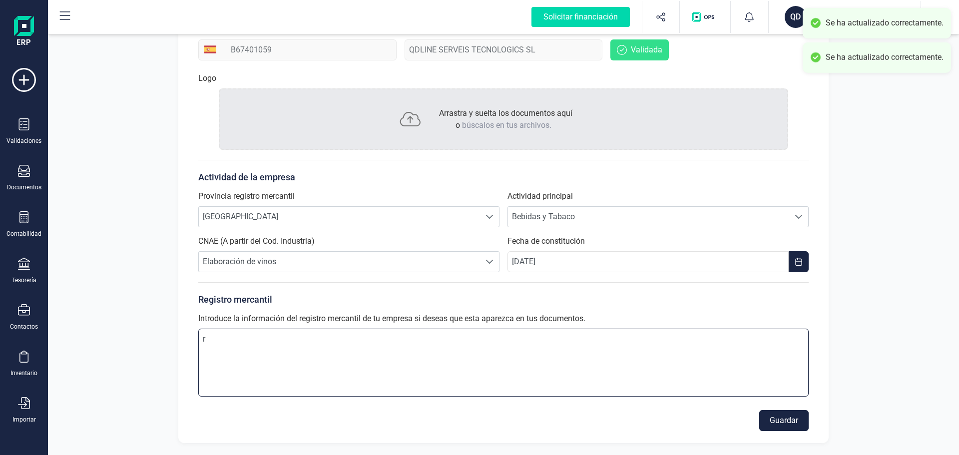
drag, startPoint x: 254, startPoint y: 338, endPoint x: 156, endPoint y: 338, distance: 97.4
drag, startPoint x: 352, startPoint y: 336, endPoint x: 104, endPoint y: 347, distance: 247.6
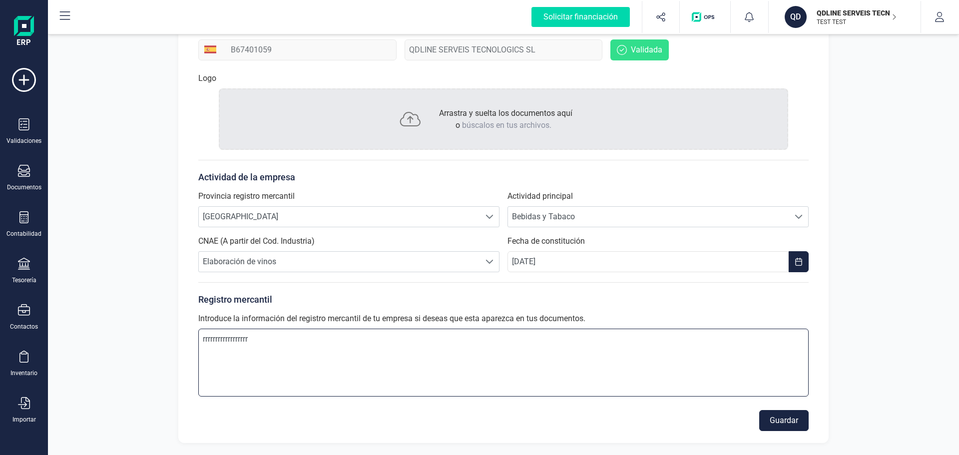
drag, startPoint x: 283, startPoint y: 331, endPoint x: 118, endPoint y: 345, distance: 165.9
click at [118, 345] on div "Perfil empresa Integraciones Importa los datos de tu antiguo ERP a FinanEDI de …" at bounding box center [503, 161] width 911 height 588
type textarea "r"
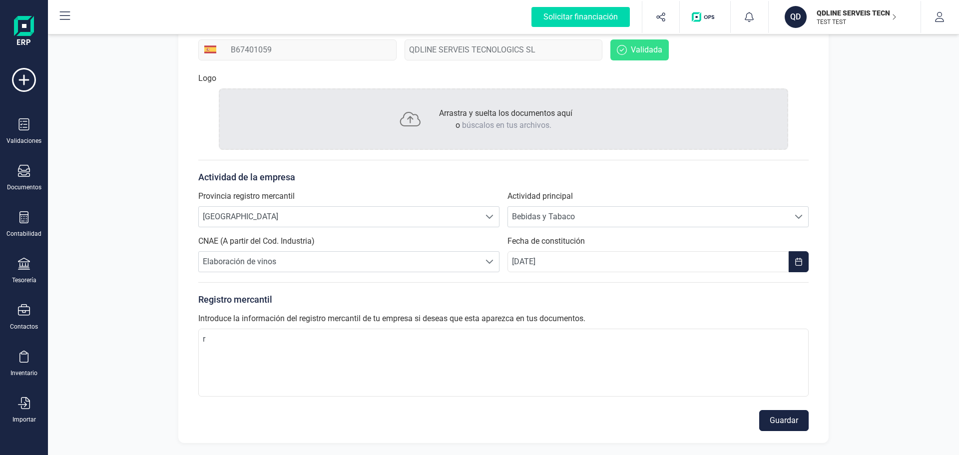
click at [781, 423] on button "Guardar" at bounding box center [783, 420] width 49 height 21
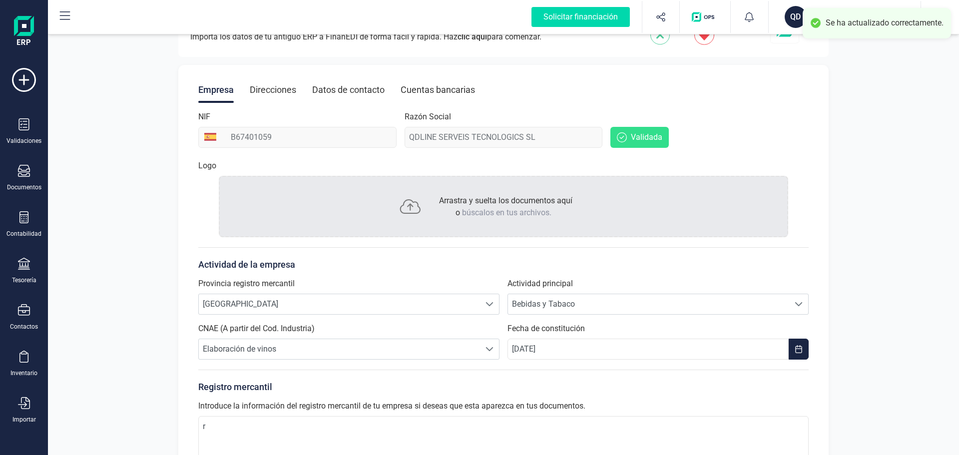
scroll to position [0, 0]
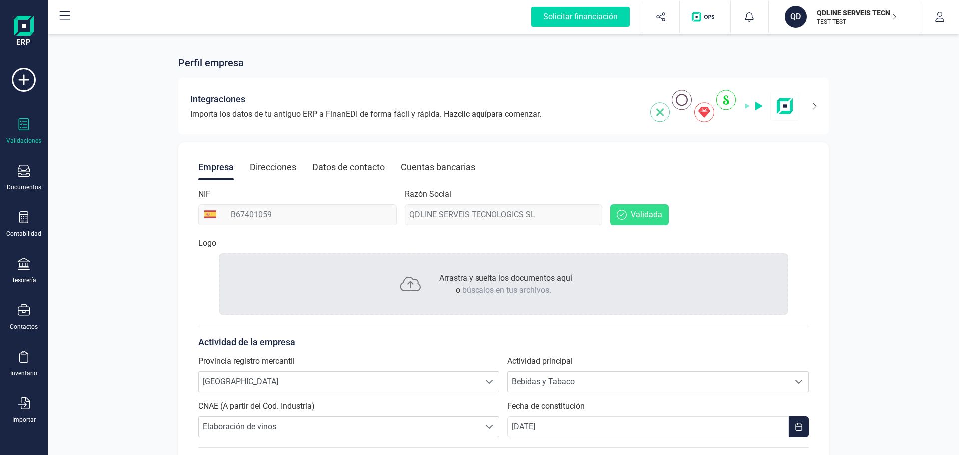
click at [21, 131] on div at bounding box center [24, 125] width 12 height 14
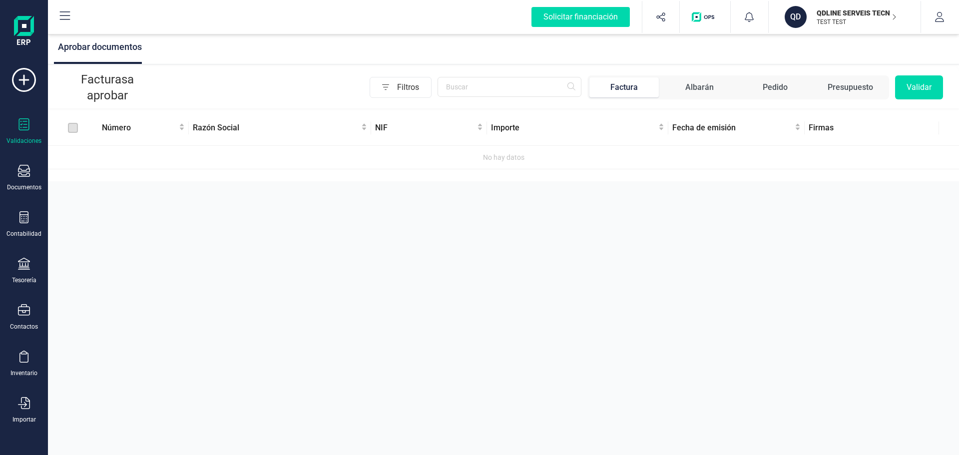
click at [690, 89] on div "Albarán" at bounding box center [699, 87] width 28 height 12
drag, startPoint x: 763, startPoint y: 88, endPoint x: 775, endPoint y: 87, distance: 12.0
click at [765, 88] on div "Pedido" at bounding box center [775, 87] width 25 height 12
click at [852, 88] on div "Presupuesto" at bounding box center [850, 87] width 45 height 12
click at [25, 171] on icon at bounding box center [24, 171] width 12 height 12
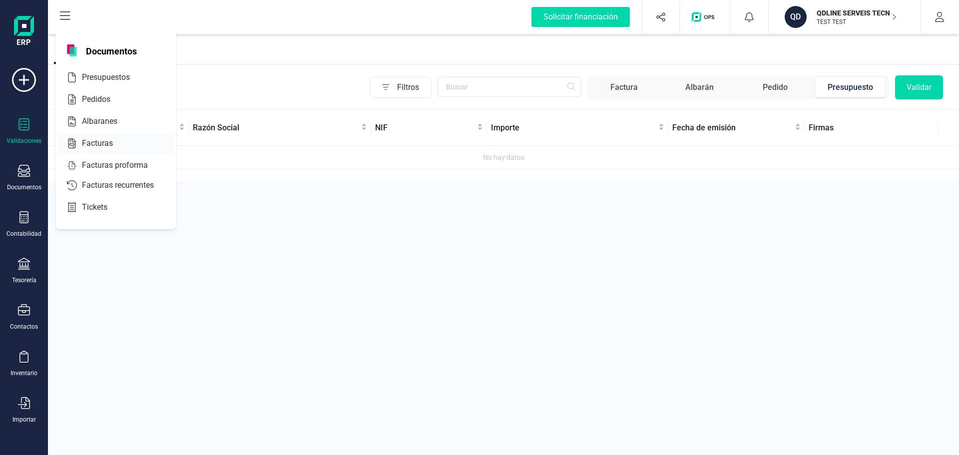
click at [102, 140] on span "Facturas" at bounding box center [104, 143] width 53 height 12
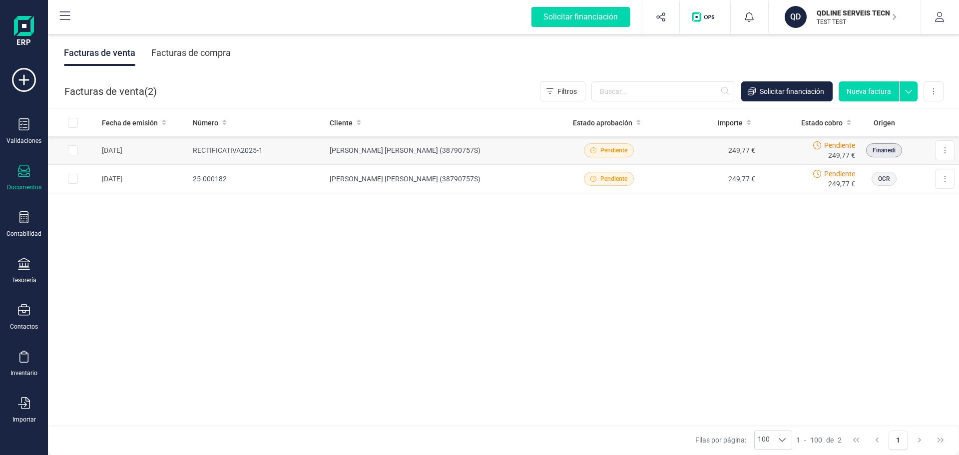
click at [608, 151] on span "Pendiente" at bounding box center [613, 150] width 27 height 9
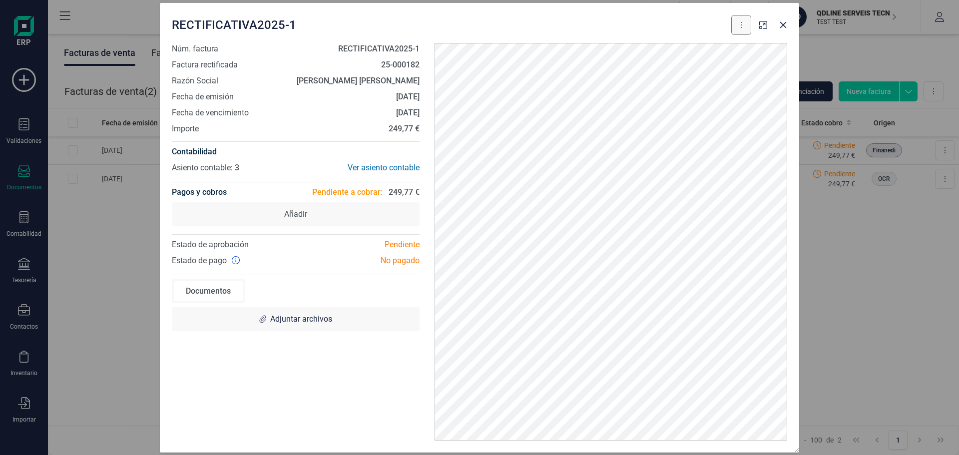
click at [742, 28] on button at bounding box center [741, 25] width 20 height 20
click at [764, 26] on icon "button" at bounding box center [763, 25] width 8 height 8
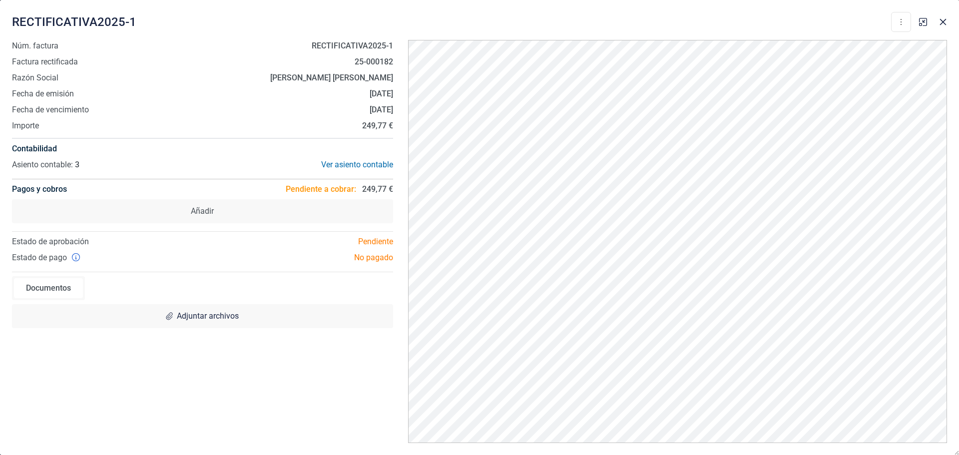
click at [380, 242] on div "Pendiente" at bounding box center [301, 242] width 198 height 12
click at [376, 260] on div "No pagado" at bounding box center [301, 258] width 198 height 12
click at [42, 294] on div "Documentos" at bounding box center [48, 288] width 69 height 20
click at [369, 167] on div "Ver asiento contable" at bounding box center [297, 165] width 190 height 12
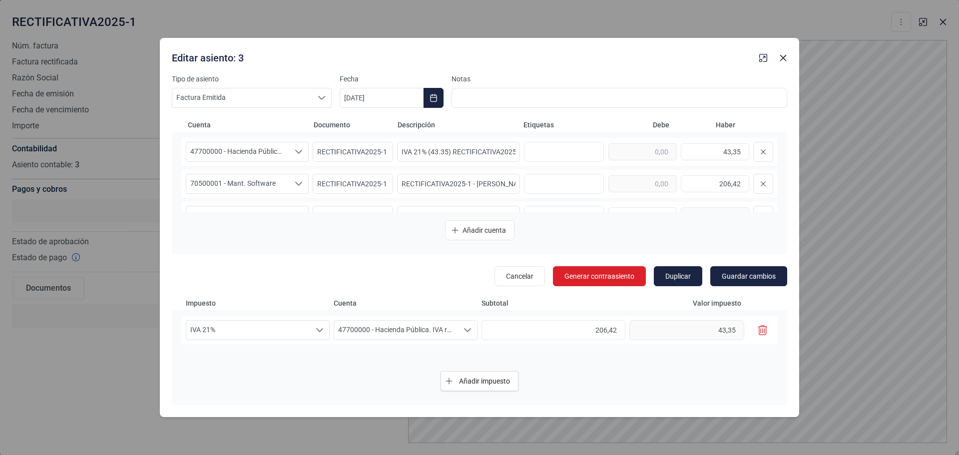
scroll to position [21, 0]
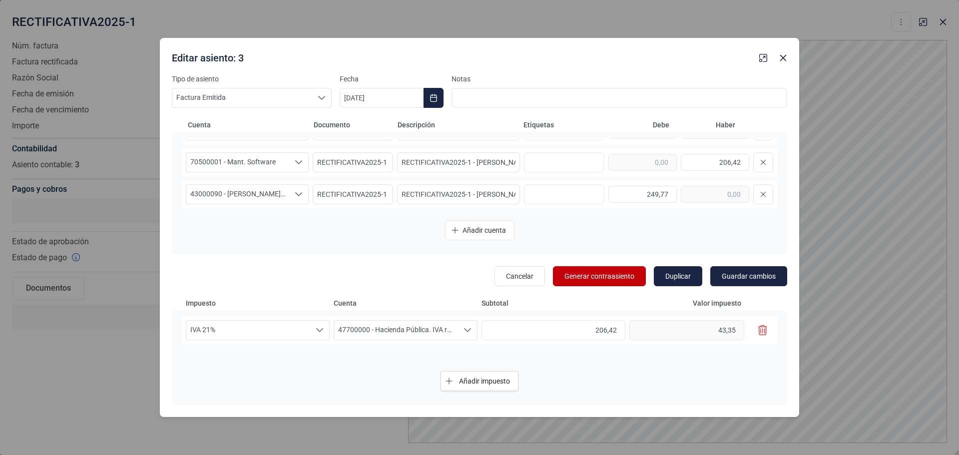
click at [584, 279] on span "Generar contraasiento" at bounding box center [600, 276] width 70 height 10
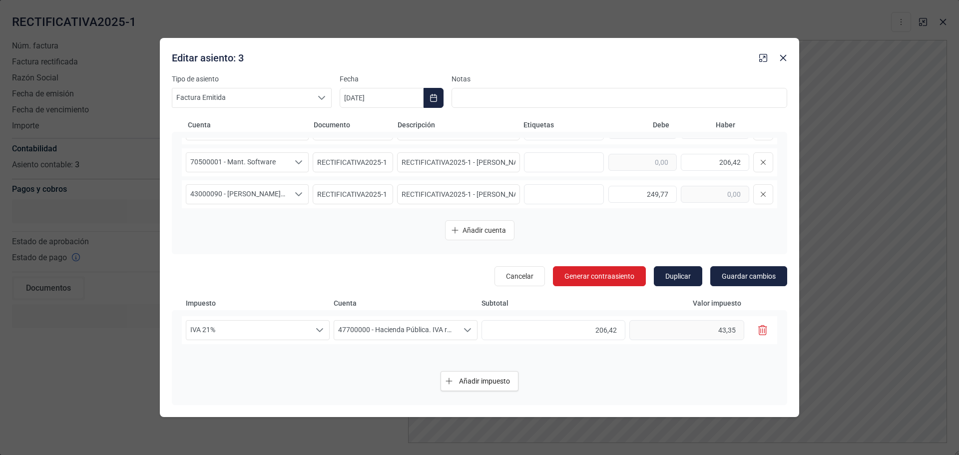
click at [767, 328] on button "button" at bounding box center [762, 330] width 17 height 20
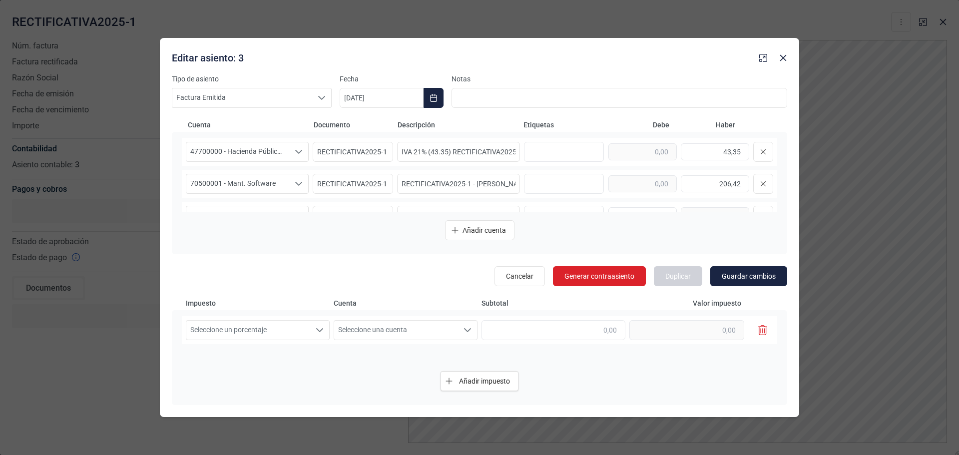
click at [753, 157] on button at bounding box center [763, 152] width 20 height 20
click at [762, 152] on icon at bounding box center [763, 152] width 6 height 8
click at [743, 281] on span "Guardar cambios" at bounding box center [749, 276] width 54 height 10
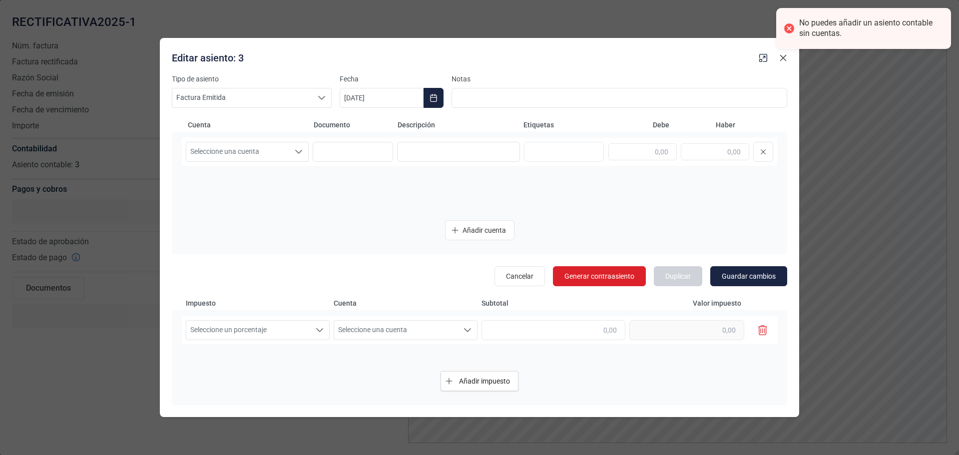
click at [782, 60] on icon "button" at bounding box center [783, 58] width 6 height 6
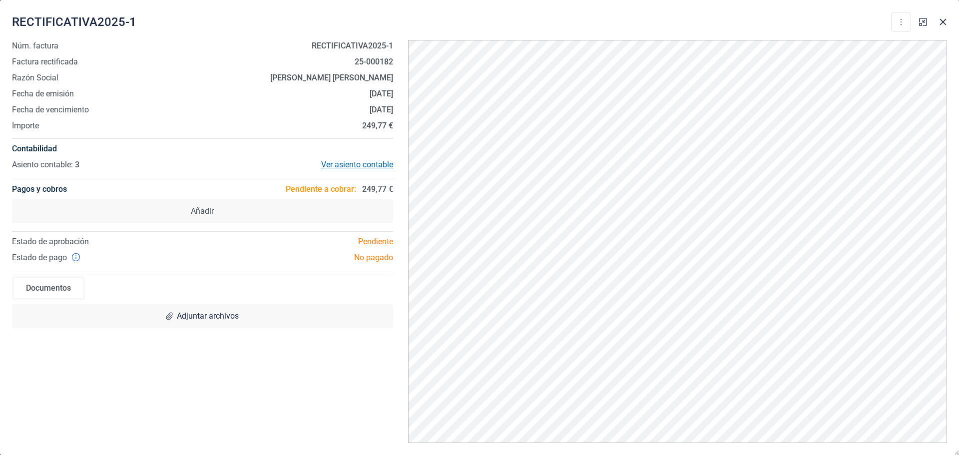
click at [358, 164] on div "Ver asiento contable" at bounding box center [297, 165] width 190 height 12
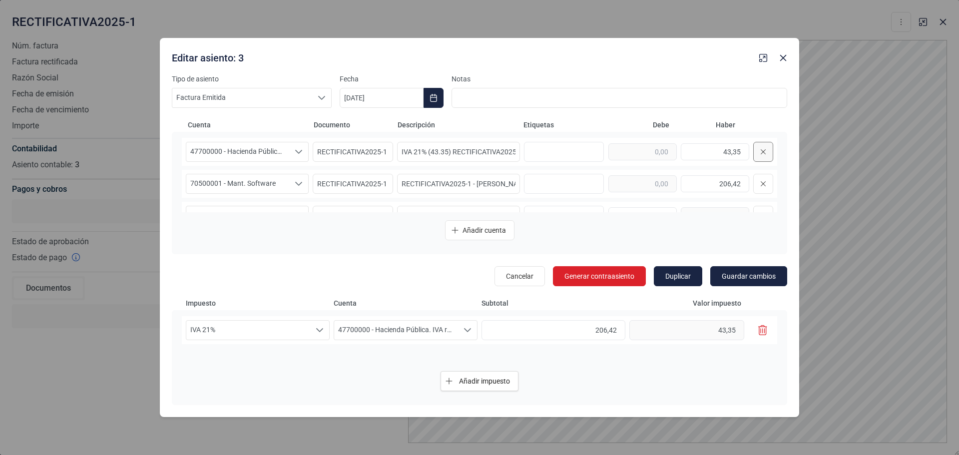
click at [760, 152] on icon at bounding box center [763, 152] width 6 height 8
click at [759, 150] on button at bounding box center [763, 152] width 20 height 20
click at [760, 150] on icon at bounding box center [763, 152] width 6 height 8
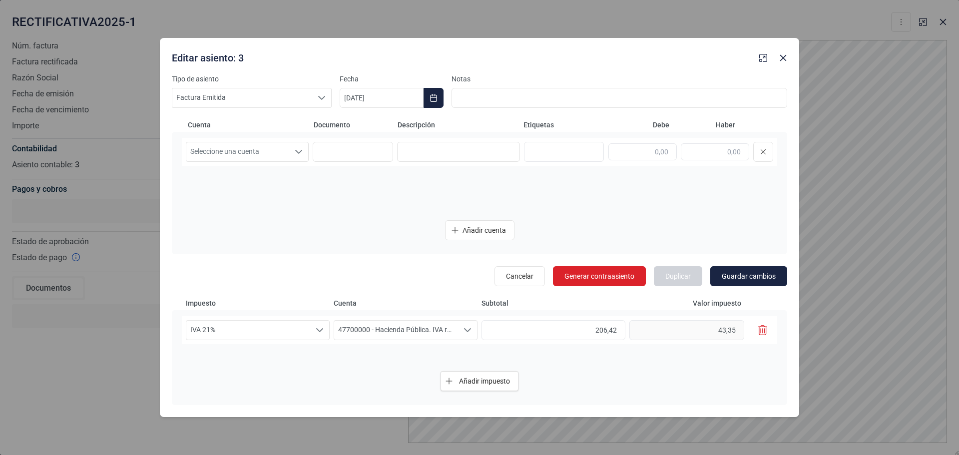
click at [765, 332] on icon "button" at bounding box center [762, 330] width 9 height 10
click at [753, 275] on span "Guardar cambios" at bounding box center [749, 276] width 54 height 10
click at [783, 59] on icon "button" at bounding box center [783, 58] width 6 height 6
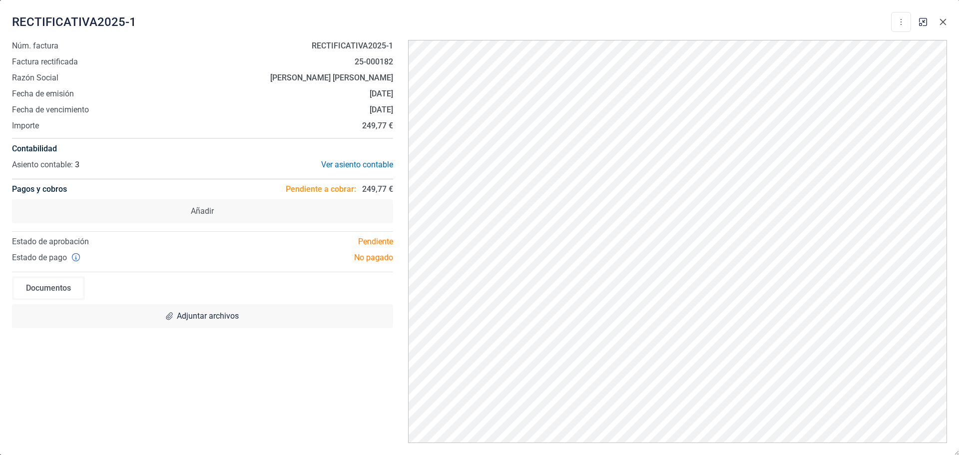
click at [942, 22] on icon "button" at bounding box center [943, 22] width 8 height 8
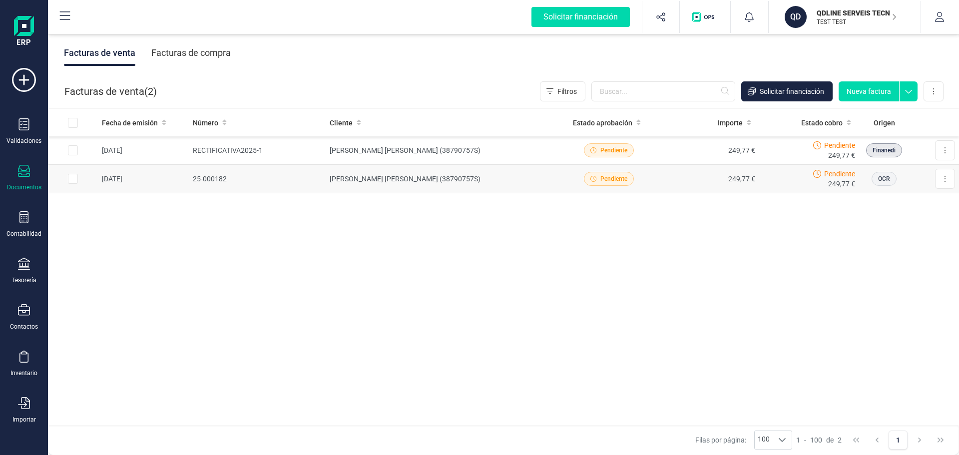
click at [609, 180] on span "Pendiente" at bounding box center [613, 178] width 27 height 9
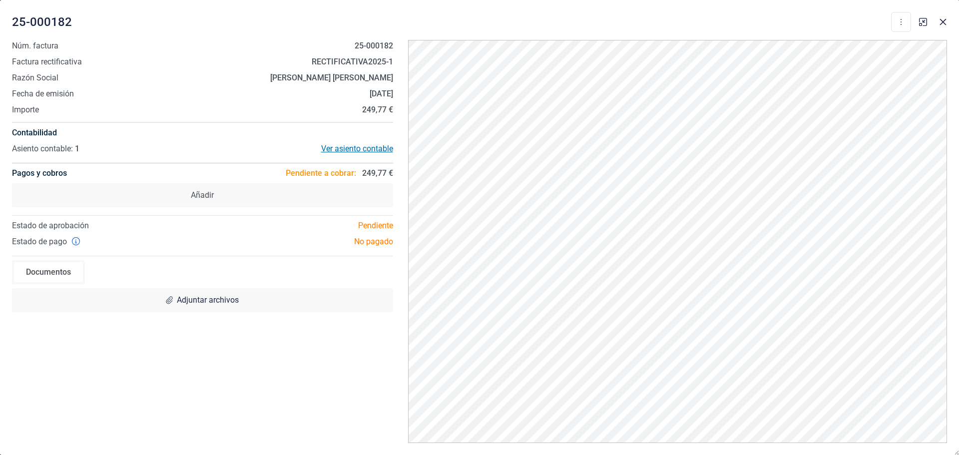
click at [349, 148] on div "Ver asiento contable" at bounding box center [297, 149] width 190 height 12
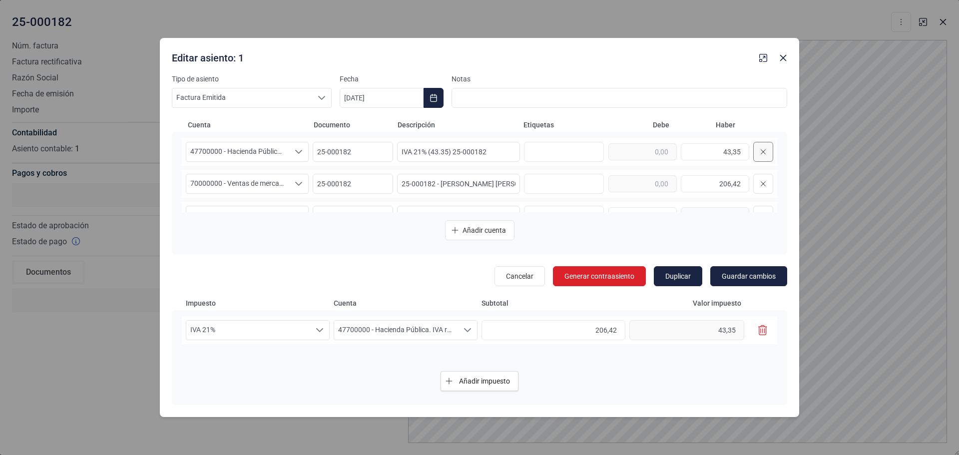
click at [760, 148] on icon at bounding box center [763, 152] width 6 height 8
click at [760, 188] on button at bounding box center [763, 184] width 20 height 20
click at [761, 154] on icon at bounding box center [763, 152] width 6 height 8
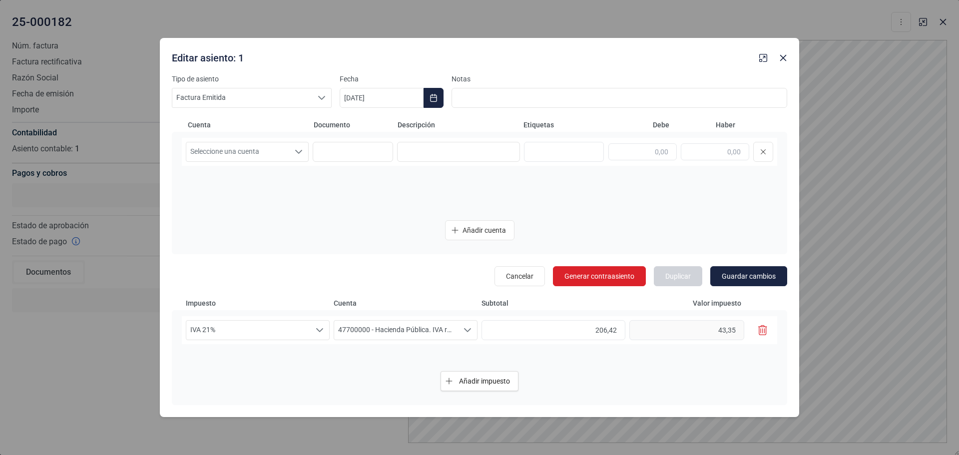
click at [764, 330] on icon "button" at bounding box center [762, 330] width 9 height 10
click at [213, 100] on span "Factura Emitida" at bounding box center [242, 97] width 140 height 19
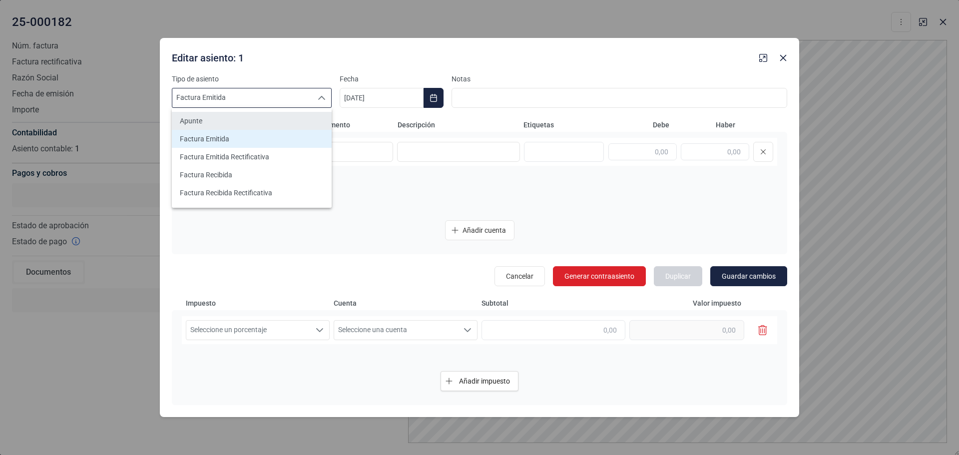
click at [221, 115] on li "Apunte" at bounding box center [252, 121] width 160 height 18
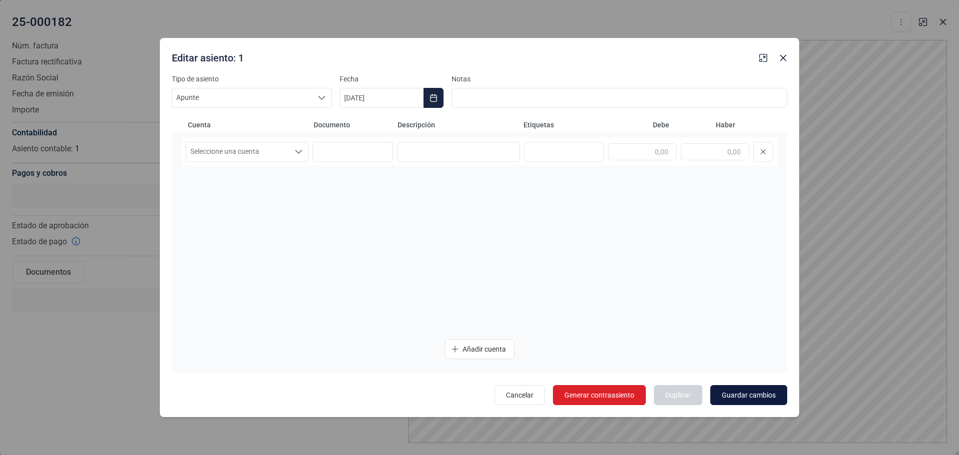
click at [742, 399] on span "Guardar cambios" at bounding box center [749, 395] width 54 height 10
click at [782, 58] on icon "button" at bounding box center [783, 58] width 6 height 6
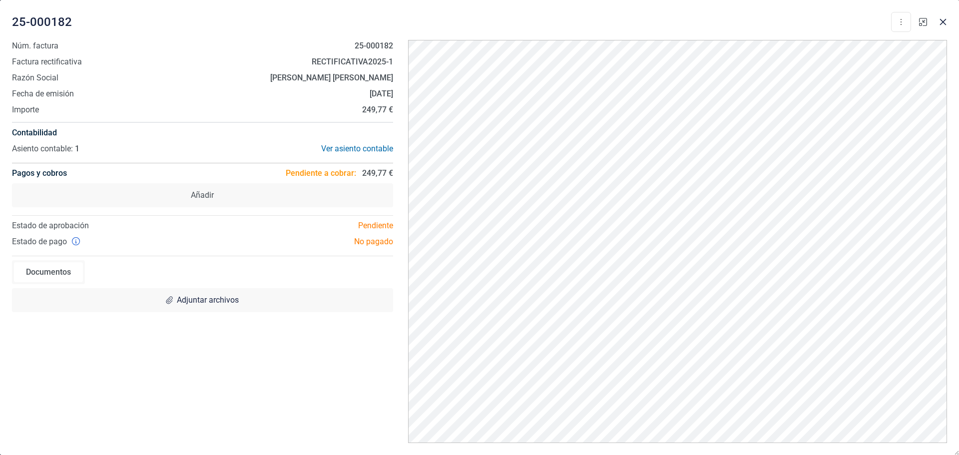
click at [924, 23] on icon "button" at bounding box center [923, 22] width 8 height 8
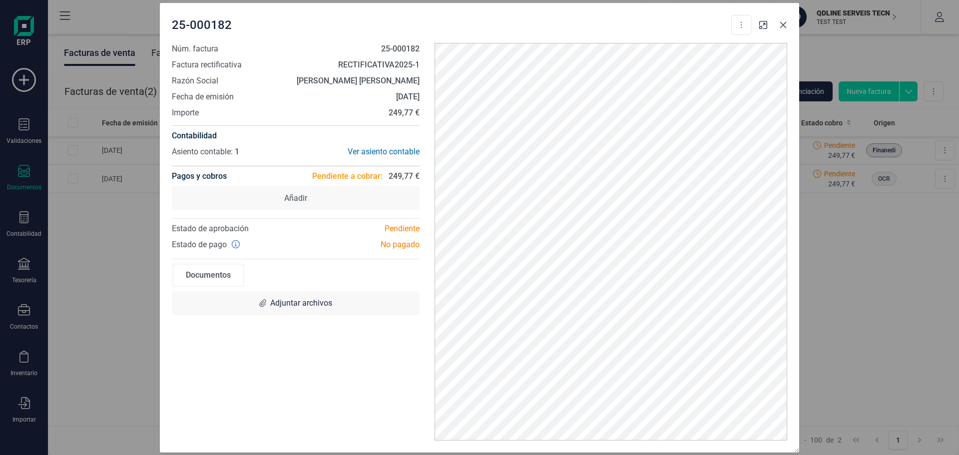
click at [781, 23] on icon "button" at bounding box center [783, 25] width 8 height 8
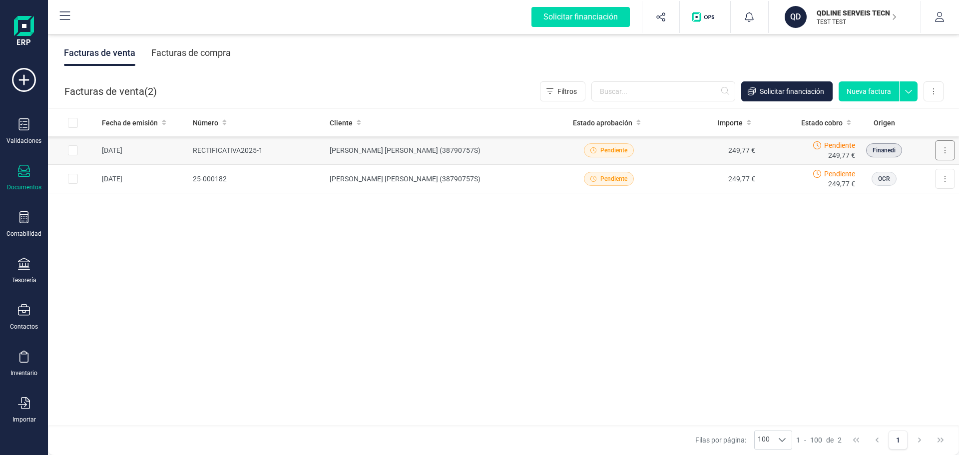
click at [951, 148] on button at bounding box center [945, 150] width 20 height 20
click at [838, 228] on div "Fecha de emisión Número Cliente Estado aprobación Importe Estado cobro Origen […" at bounding box center [503, 267] width 911 height 317
click at [945, 177] on icon at bounding box center [945, 179] width 2 height 8
click at [733, 277] on div "Fecha de emisión Número Cliente Estado aprobación Importe Estado cobro Origen […" at bounding box center [503, 267] width 911 height 317
click at [913, 87] on icon at bounding box center [909, 88] width 18 height 15
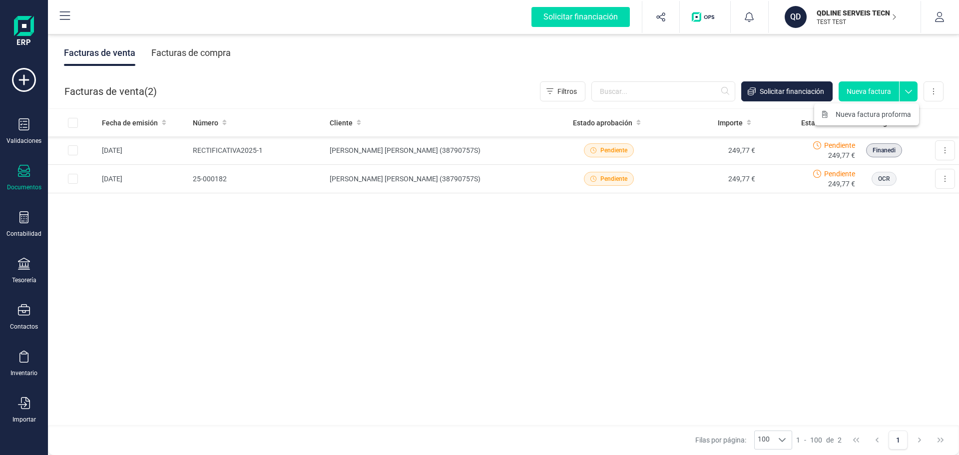
click at [913, 89] on icon at bounding box center [909, 88] width 18 height 15
click at [937, 90] on button at bounding box center [934, 91] width 20 height 20
click at [769, 253] on div "Fecha de emisión Número Cliente Estado aprobación Importe Estado cobro Origen […" at bounding box center [503, 267] width 911 height 317
click at [73, 149] on input "Row Selected aa1b95dd-f49c-4dd8-b477-ca85e90c8328" at bounding box center [73, 150] width 10 height 10
checkbox input "true"
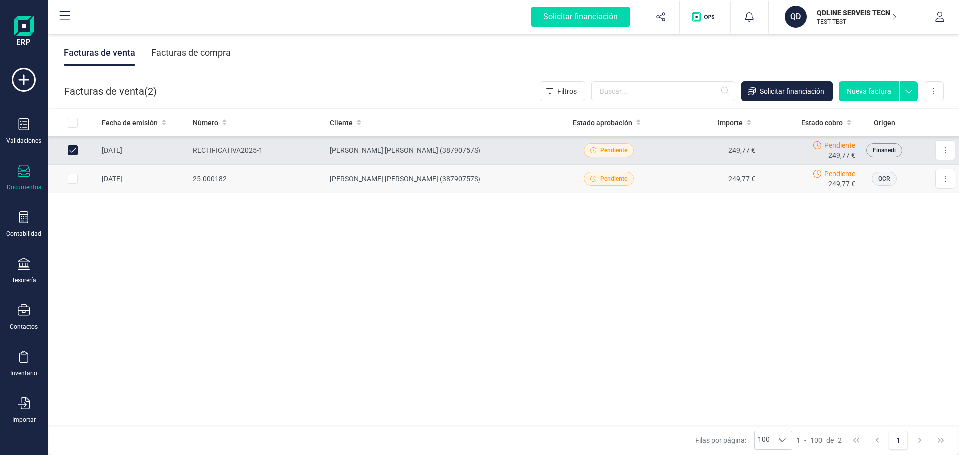
drag, startPoint x: 77, startPoint y: 151, endPoint x: 75, endPoint y: 176, distance: 25.1
click at [75, 176] on input "Row Selected 0b1c6ed9-e197-4e7b-91b7-8c394f3407c7" at bounding box center [73, 179] width 10 height 10
checkbox input "true"
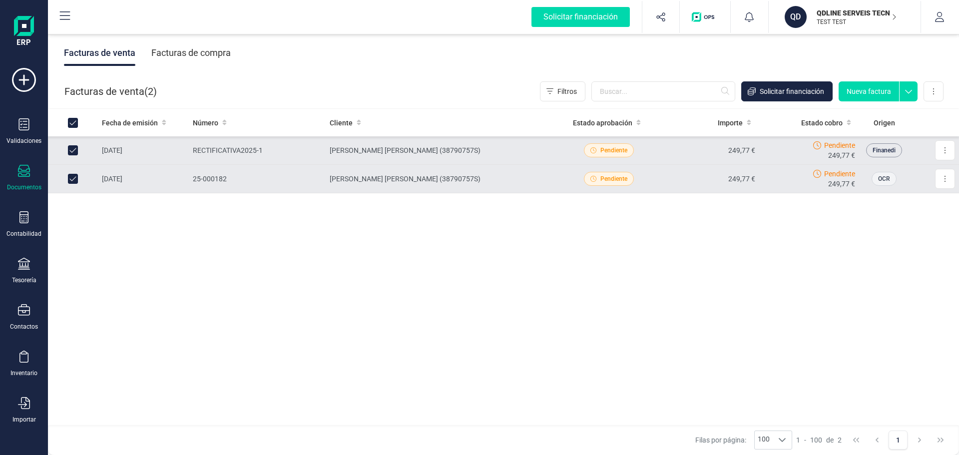
click at [886, 182] on span "OCR" at bounding box center [884, 178] width 12 height 9
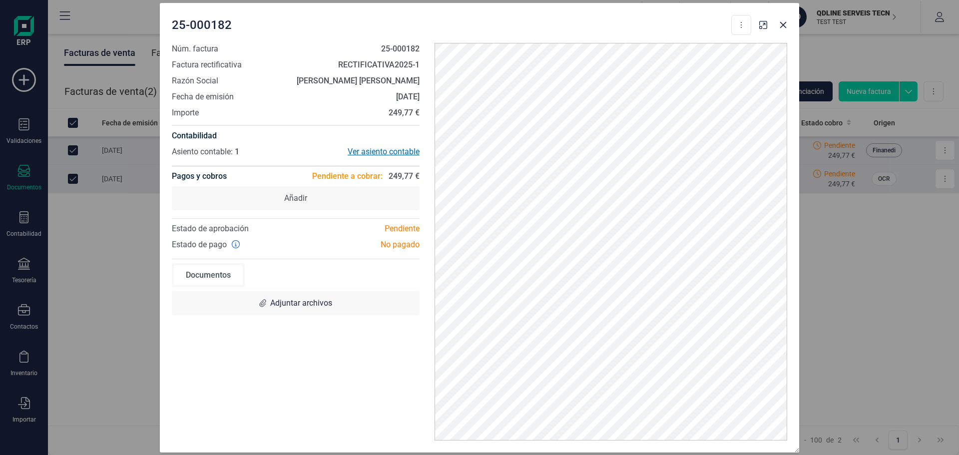
click at [392, 152] on div "Ver asiento contable" at bounding box center [358, 152] width 124 height 12
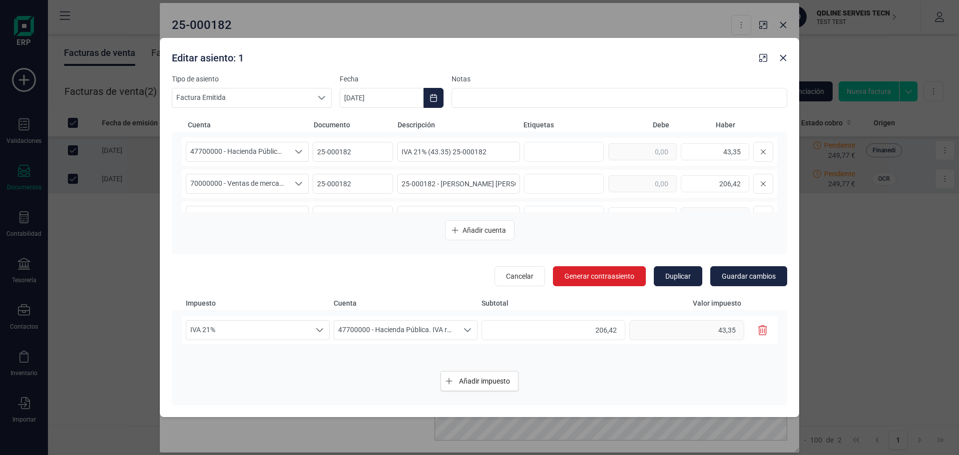
click at [761, 328] on icon "button" at bounding box center [762, 330] width 9 height 10
click at [766, 275] on span "Guardar cambios" at bounding box center [749, 276] width 54 height 10
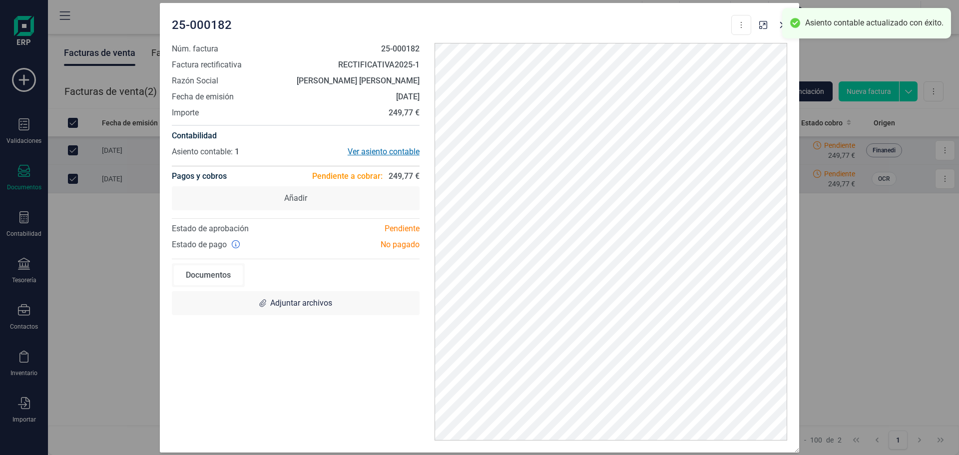
click at [389, 153] on div "Ver asiento contable" at bounding box center [358, 152] width 124 height 12
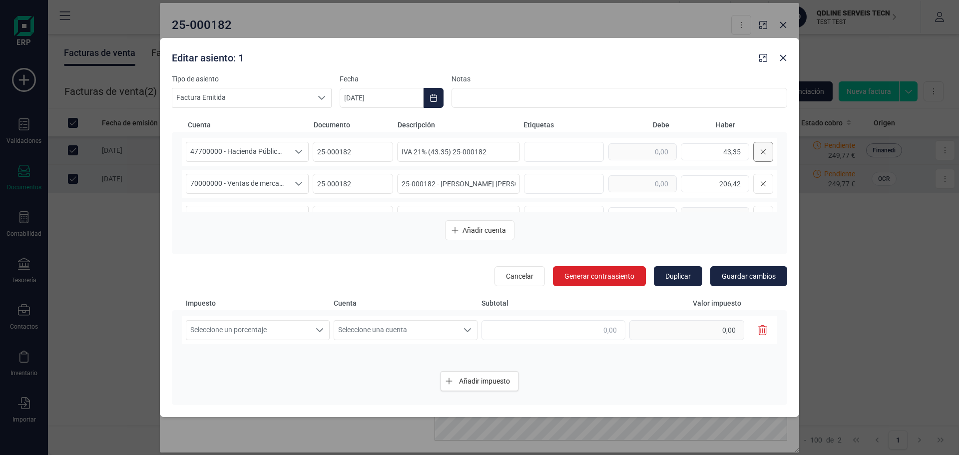
click at [760, 150] on icon at bounding box center [763, 152] width 6 height 8
click at [761, 274] on span "Guardar cambios" at bounding box center [749, 276] width 54 height 10
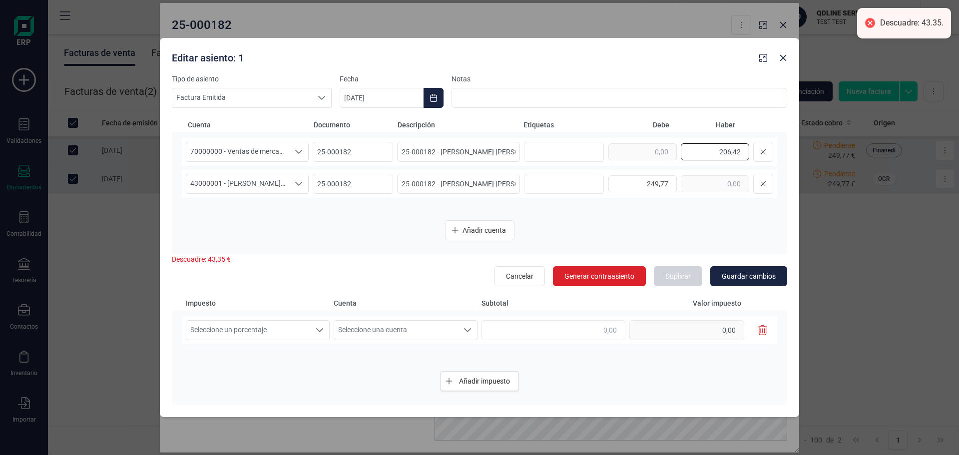
drag, startPoint x: 719, startPoint y: 150, endPoint x: 749, endPoint y: 149, distance: 30.0
click at [749, 149] on input "206,42" at bounding box center [715, 151] width 68 height 17
click at [761, 153] on icon at bounding box center [763, 152] width 6 height 8
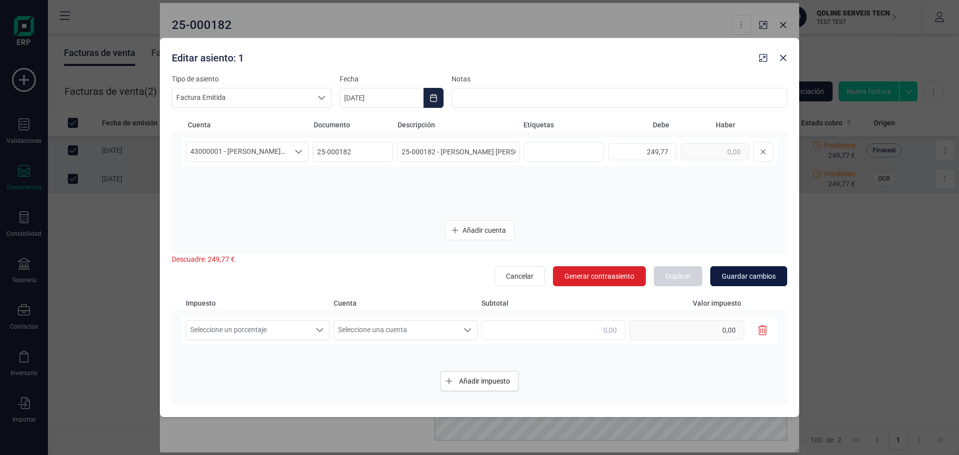
click at [755, 277] on span "Guardar cambios" at bounding box center [749, 276] width 54 height 10
click at [779, 60] on button "button" at bounding box center [783, 58] width 16 height 16
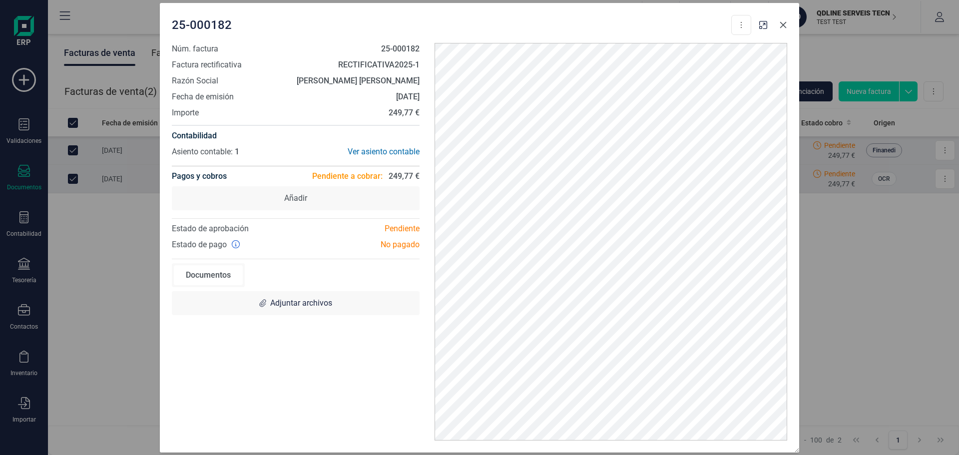
click at [784, 27] on icon "button" at bounding box center [783, 25] width 8 height 8
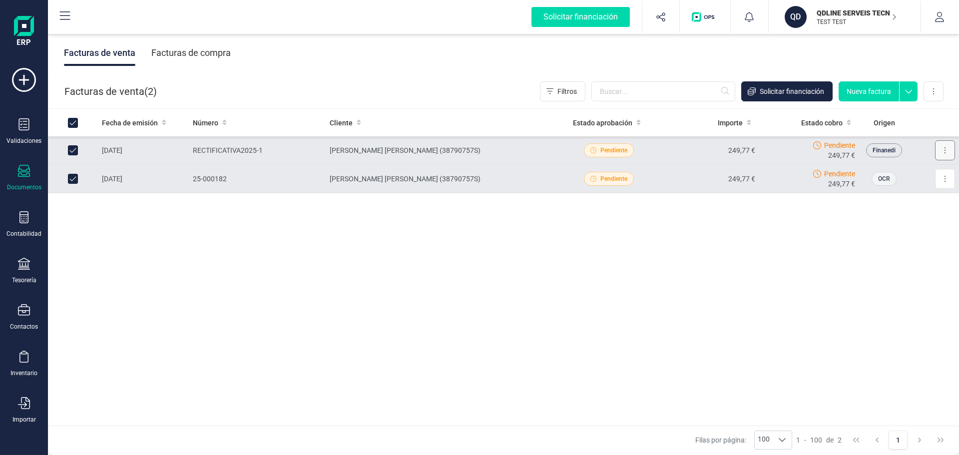
drag, startPoint x: 880, startPoint y: 151, endPoint x: 950, endPoint y: 151, distance: 70.4
click at [950, 151] on button at bounding box center [945, 150] width 20 height 20
drag, startPoint x: 906, startPoint y: 249, endPoint x: 909, endPoint y: 236, distance: 13.8
click at [906, 249] on div "Fecha de emisión Número Cliente Estado aprobación Importe Estado cobro Origen […" at bounding box center [503, 267] width 911 height 317
click at [942, 180] on button at bounding box center [945, 179] width 20 height 20
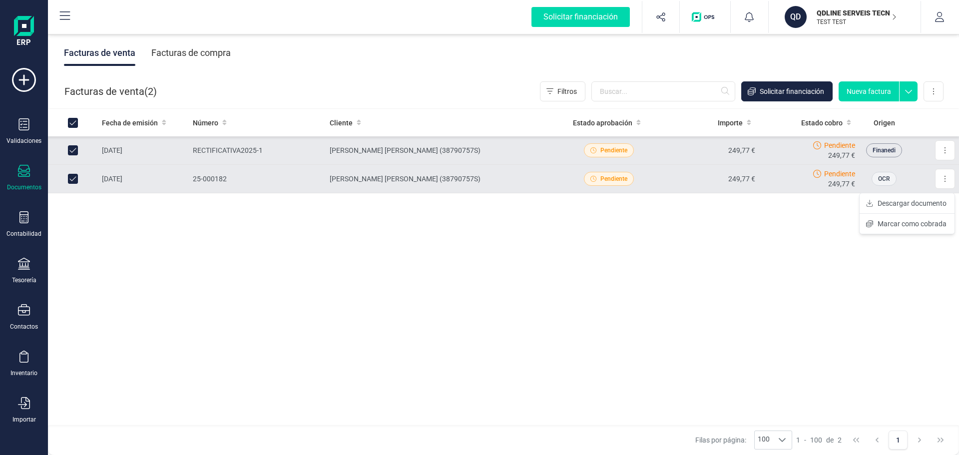
click at [759, 273] on div "Fecha de emisión Número Cliente Estado aprobación Importe Estado cobro Origen […" at bounding box center [503, 267] width 911 height 317
click at [939, 91] on button at bounding box center [934, 91] width 20 height 20
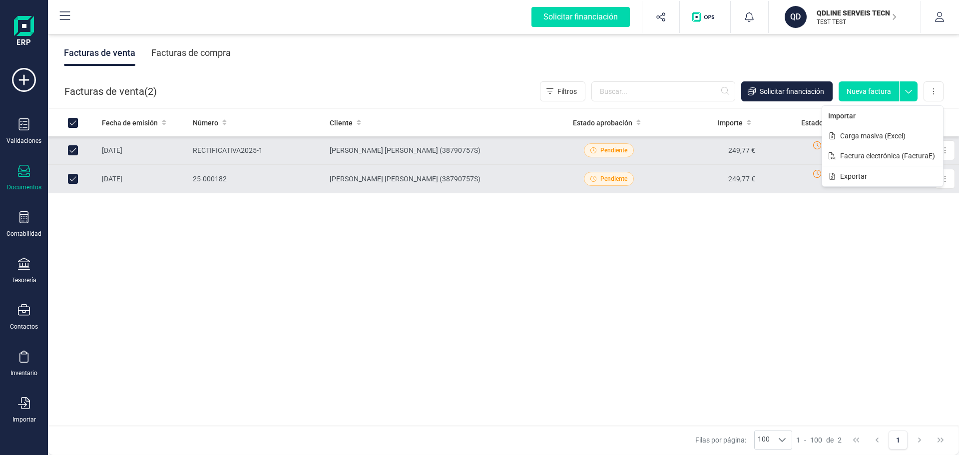
click at [880, 89] on button "Nueva factura" at bounding box center [869, 91] width 60 height 20
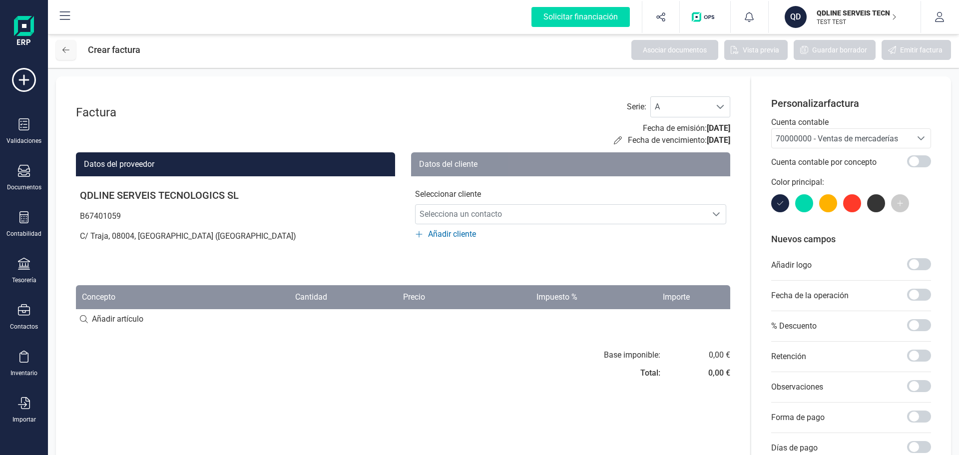
click at [66, 51] on icon at bounding box center [65, 50] width 7 height 8
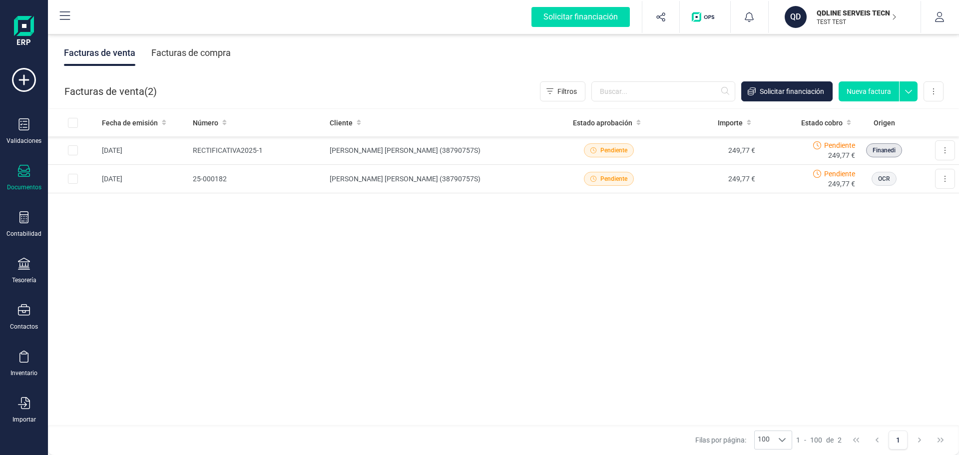
click at [907, 89] on icon at bounding box center [909, 88] width 18 height 15
click at [549, 95] on button "Filtros" at bounding box center [562, 91] width 45 height 20
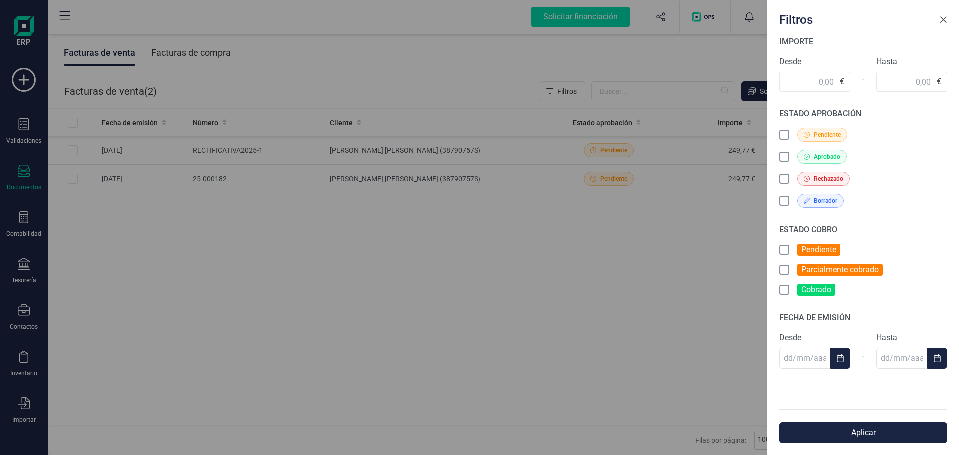
click at [941, 18] on span "Close" at bounding box center [943, 20] width 8 height 8
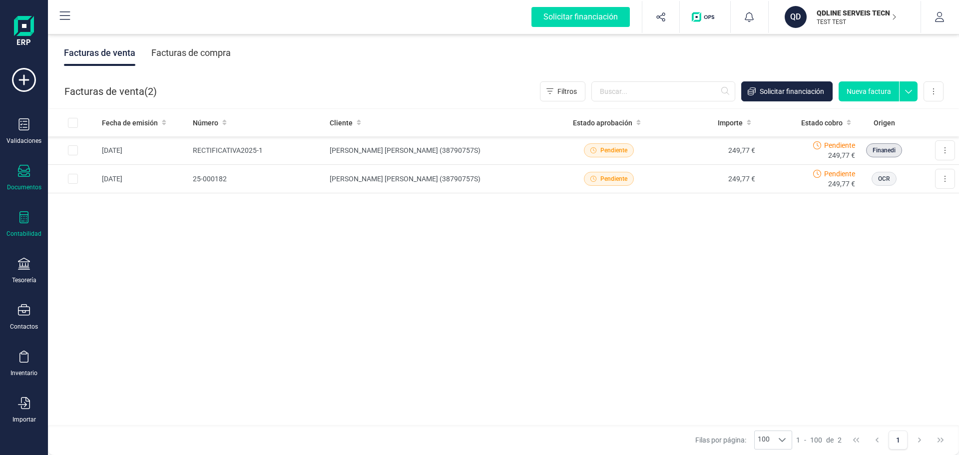
click at [22, 226] on div "Contabilidad" at bounding box center [24, 224] width 40 height 26
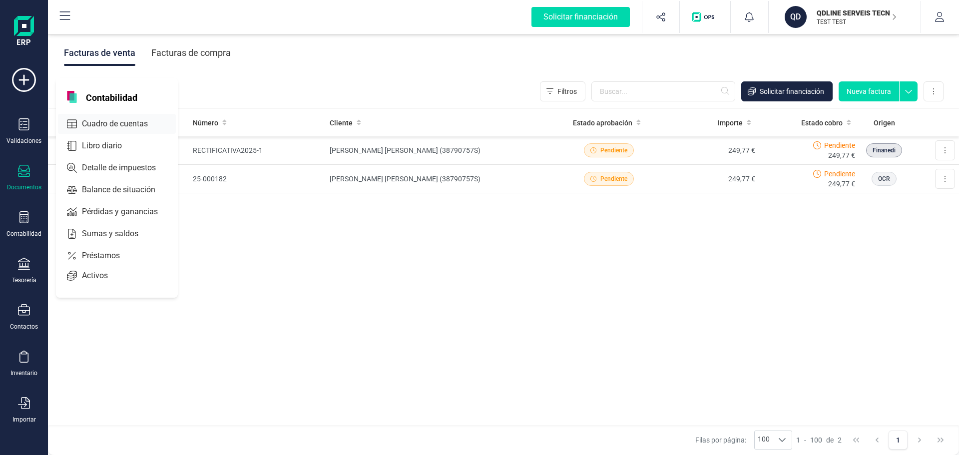
click at [125, 128] on span "Cuadro de cuentas" at bounding box center [122, 124] width 88 height 12
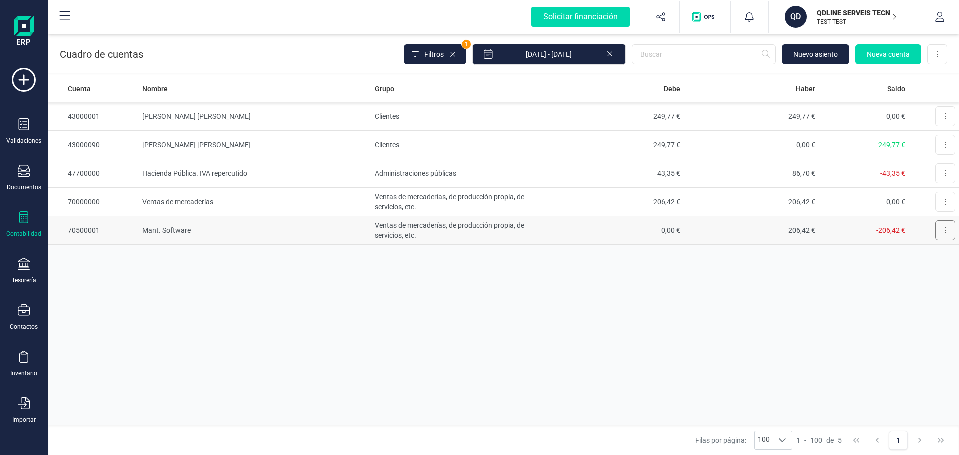
click at [939, 230] on button at bounding box center [945, 230] width 20 height 20
click at [940, 250] on span "Editar" at bounding box center [937, 255] width 18 height 10
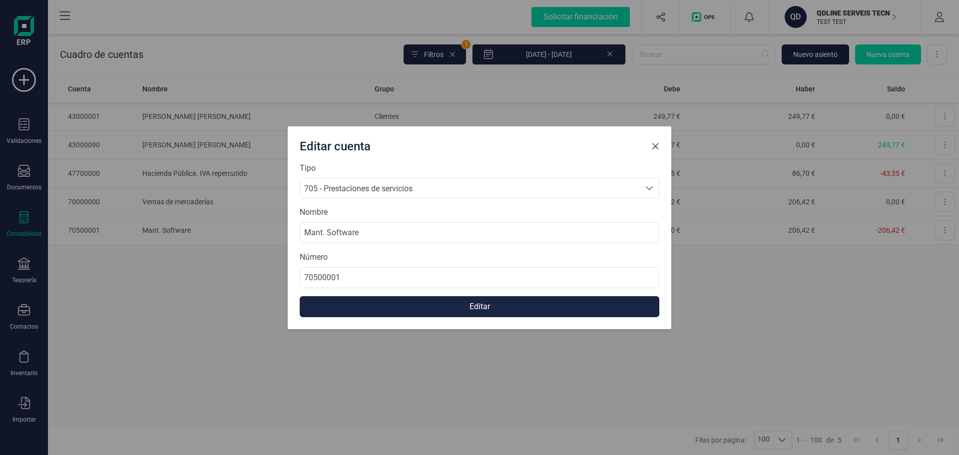
click at [654, 147] on span "Close" at bounding box center [655, 146] width 8 height 8
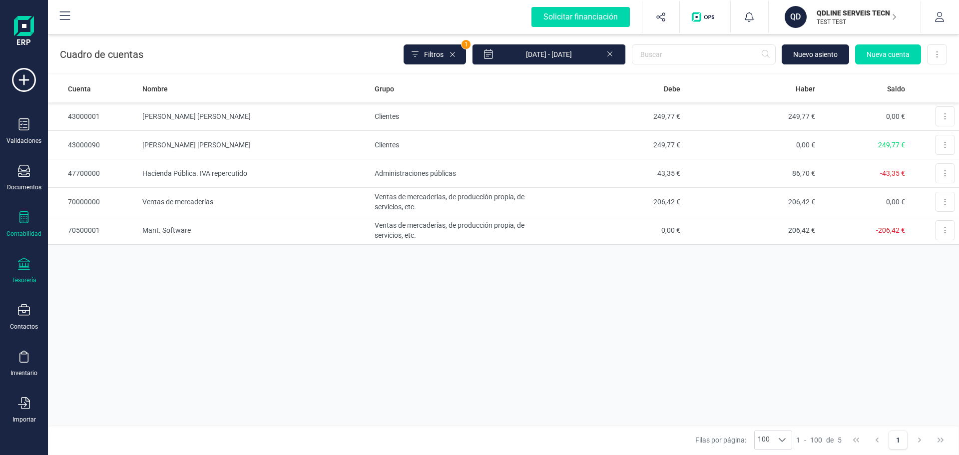
click at [25, 279] on div "Tesorería" at bounding box center [24, 280] width 24 height 8
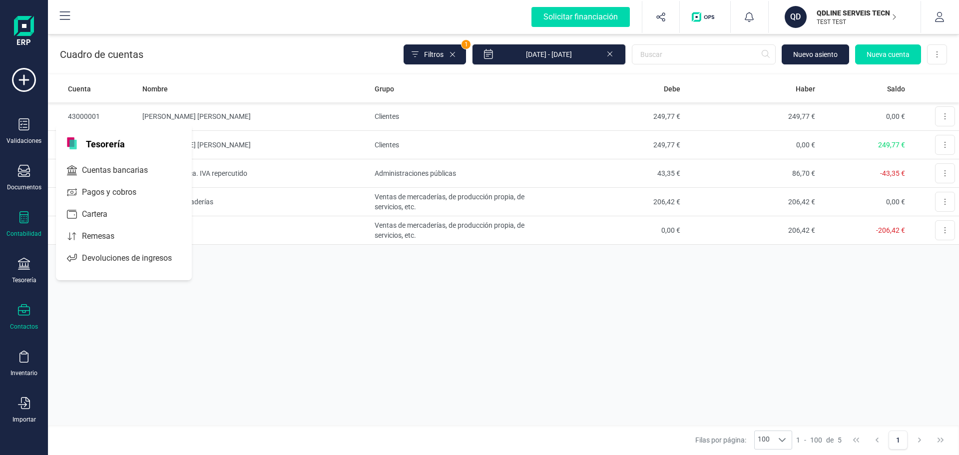
click at [16, 324] on div "Contactos" at bounding box center [24, 327] width 28 height 8
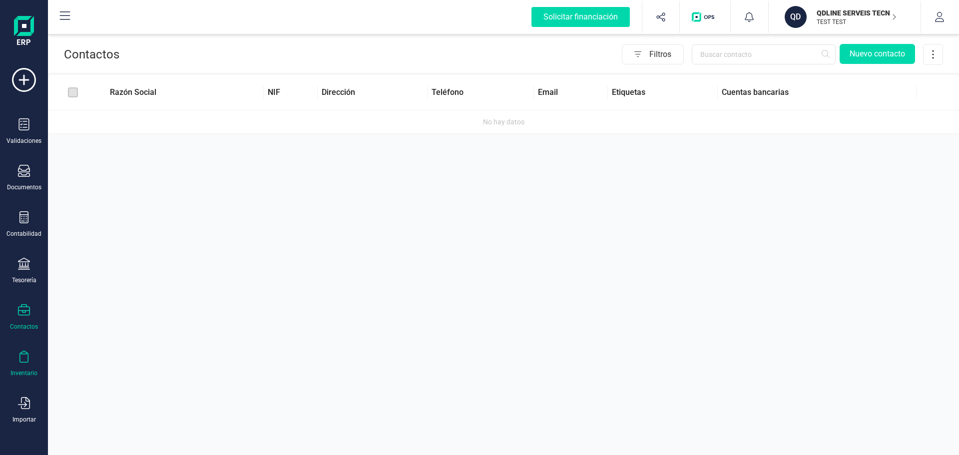
drag, startPoint x: 20, startPoint y: 362, endPoint x: 20, endPoint y: 368, distance: 6.5
click at [20, 362] on icon at bounding box center [24, 357] width 12 height 12
click at [26, 396] on div "Validaciones Documentos Documentos Presupuestos Pedidos Albaranes Facturas Fact…" at bounding box center [24, 273] width 40 height 410
click at [23, 392] on div "Validaciones Documentos Documentos Presupuestos Pedidos Albaranes Facturas Fact…" at bounding box center [24, 273] width 40 height 410
click at [23, 404] on icon at bounding box center [24, 403] width 12 height 12
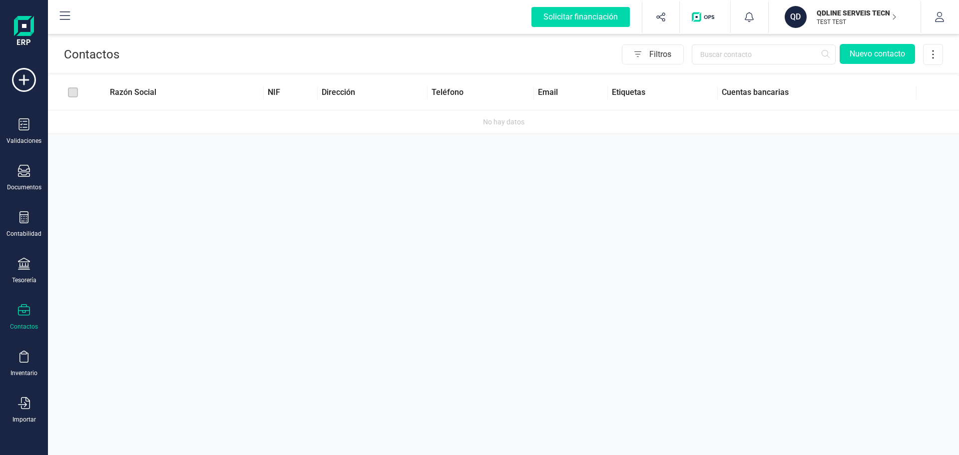
drag, startPoint x: 942, startPoint y: 25, endPoint x: 914, endPoint y: 110, distance: 88.9
click at [940, 26] on button "button" at bounding box center [939, 17] width 37 height 32
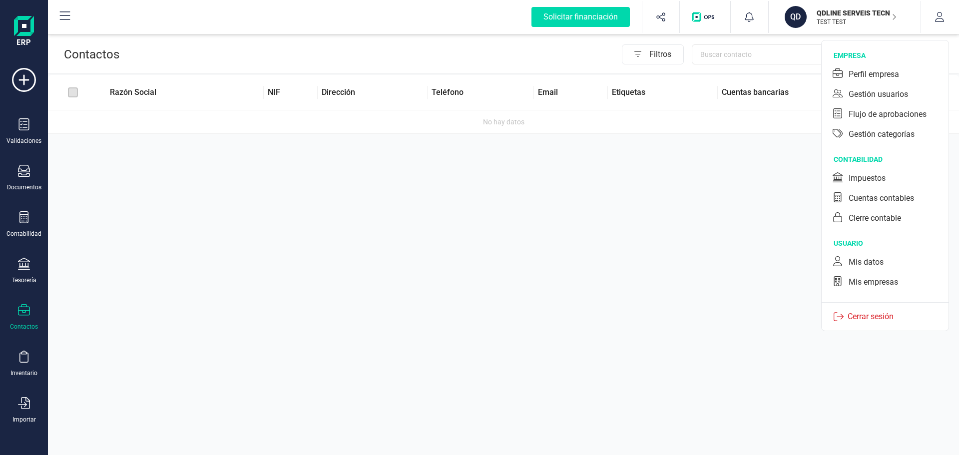
click at [871, 320] on p "Cerrar sesión" at bounding box center [871, 317] width 54 height 12
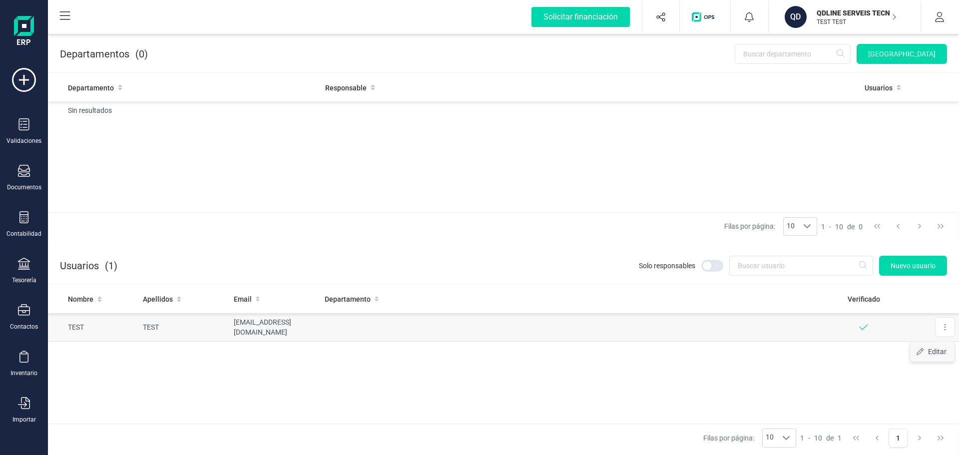
click at [937, 357] on button "Editar" at bounding box center [932, 352] width 44 height 20
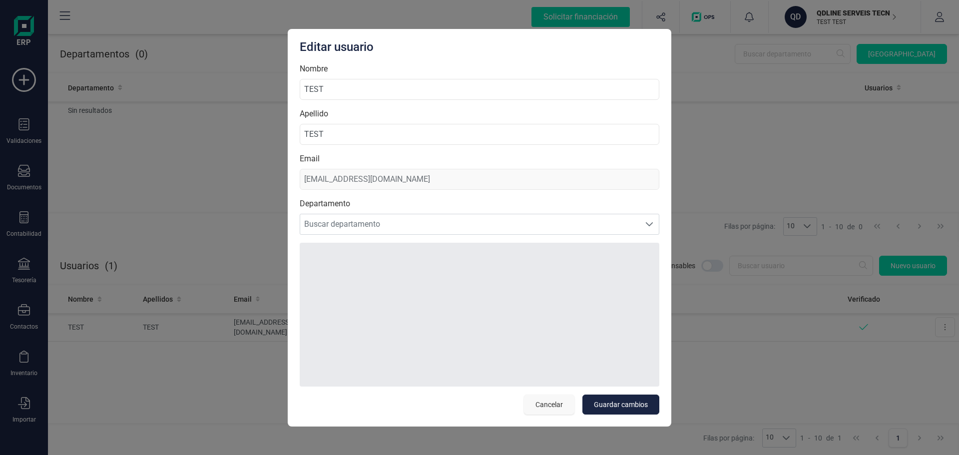
click at [552, 410] on button "Cancelar" at bounding box center [549, 405] width 50 height 20
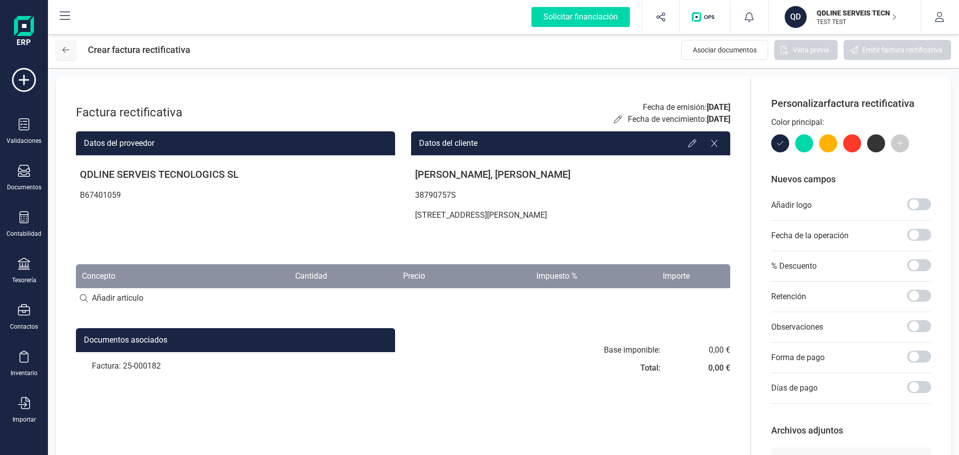
drag, startPoint x: 60, startPoint y: 47, endPoint x: 68, endPoint y: 91, distance: 44.2
click at [60, 48] on button at bounding box center [66, 50] width 20 height 20
click at [28, 135] on div "Validaciones" at bounding box center [24, 131] width 40 height 26
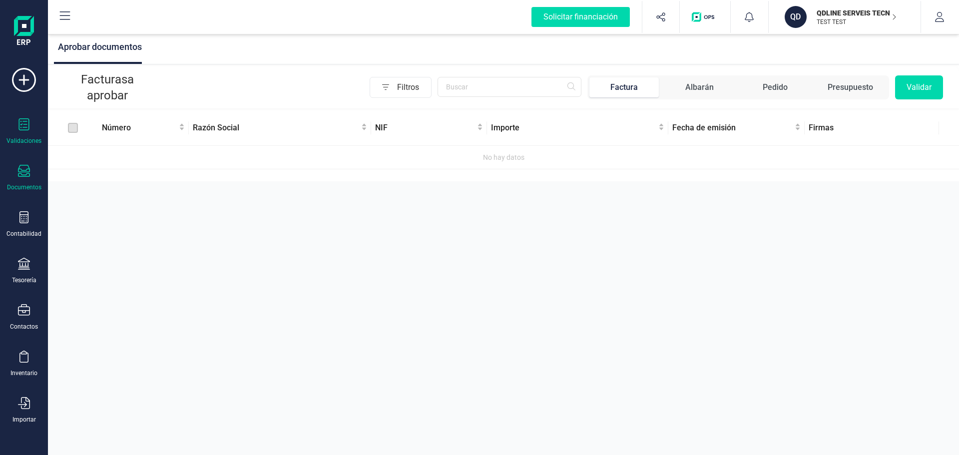
click at [28, 175] on icon at bounding box center [24, 171] width 12 height 12
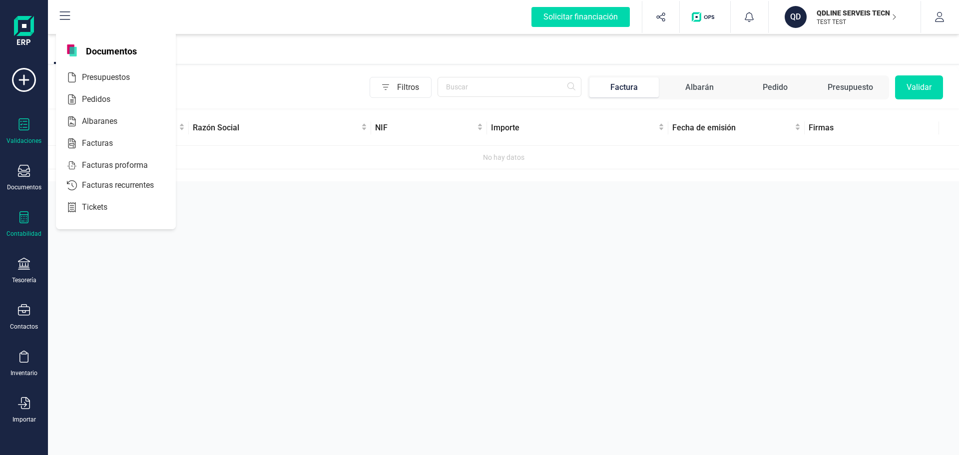
click at [21, 219] on icon at bounding box center [23, 217] width 9 height 12
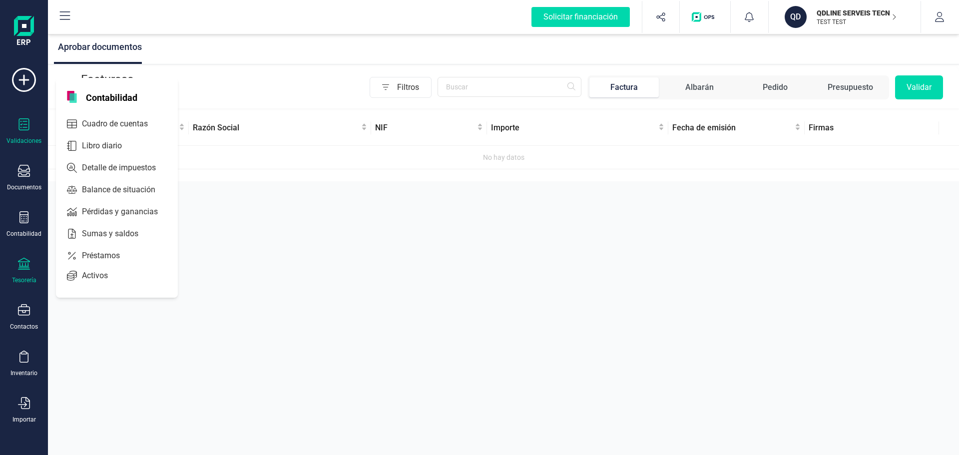
click at [18, 258] on icon at bounding box center [24, 264] width 12 height 12
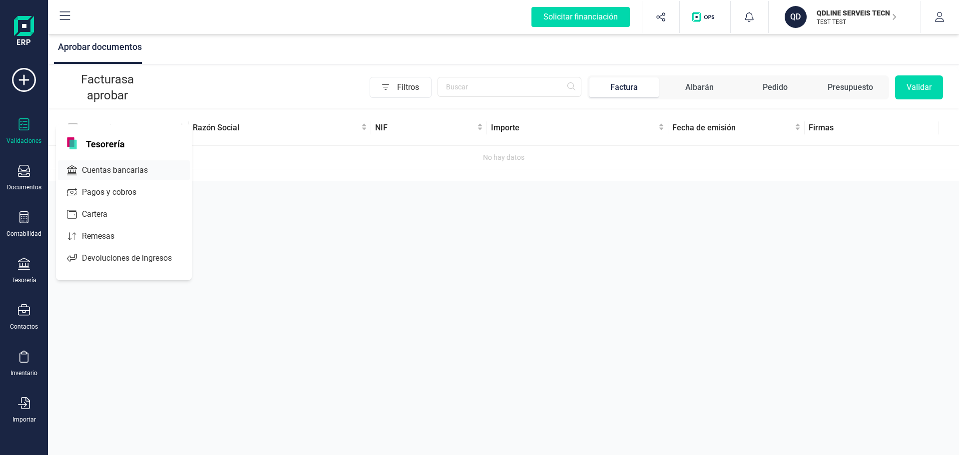
click at [127, 171] on span "Cuentas bancarias" at bounding box center [122, 170] width 88 height 12
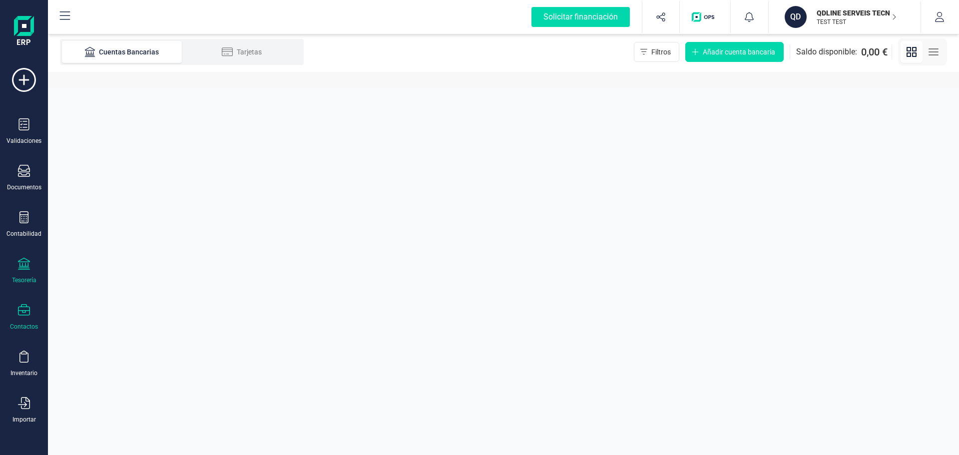
click at [25, 320] on div "Contactos" at bounding box center [24, 317] width 40 height 26
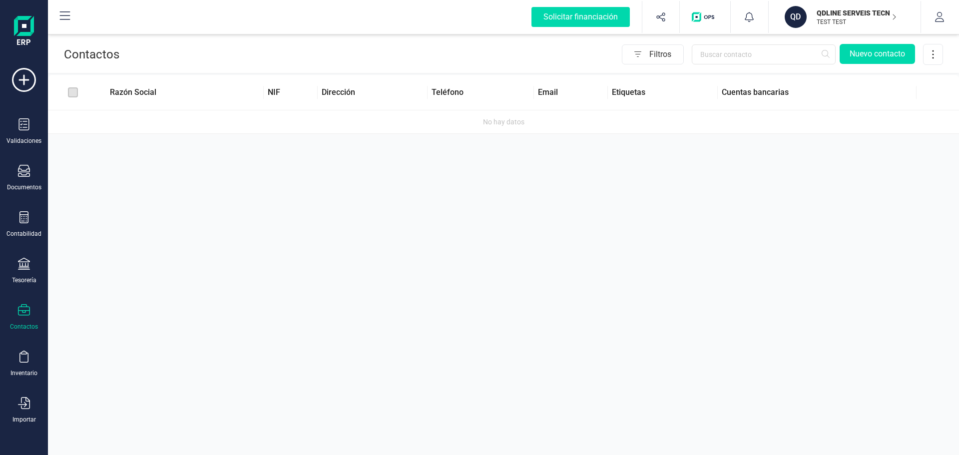
click at [23, 322] on div "Contactos" at bounding box center [24, 317] width 40 height 26
click at [27, 372] on div "Inventario" at bounding box center [23, 373] width 27 height 8
click at [22, 400] on icon at bounding box center [24, 403] width 12 height 12
click at [24, 369] on div "Inventario" at bounding box center [24, 364] width 40 height 26
click at [104, 262] on span "Artículos" at bounding box center [104, 263] width 53 height 12
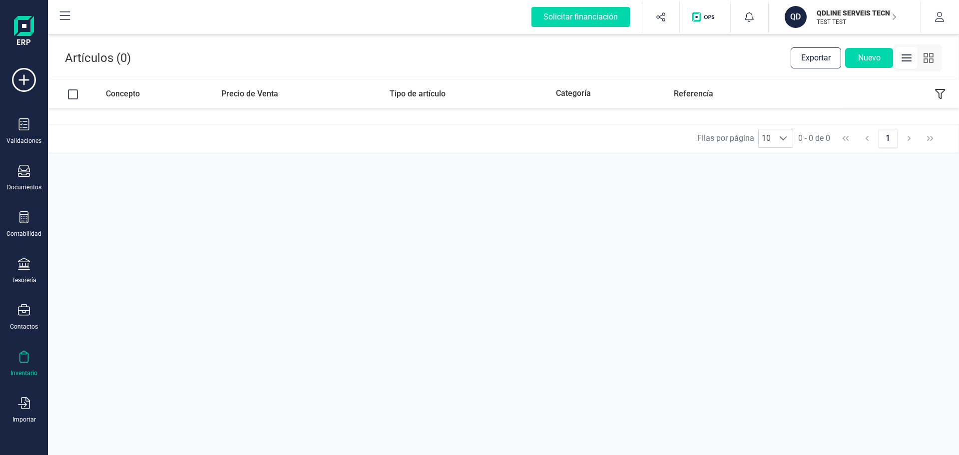
click at [22, 365] on div "Inventario" at bounding box center [24, 364] width 40 height 26
click at [22, 364] on div at bounding box center [24, 358] width 12 height 14
click at [21, 366] on div "Inventario" at bounding box center [24, 364] width 40 height 26
click at [25, 409] on div at bounding box center [24, 404] width 12 height 14
click at [97, 329] on span "Productos" at bounding box center [107, 332] width 58 height 12
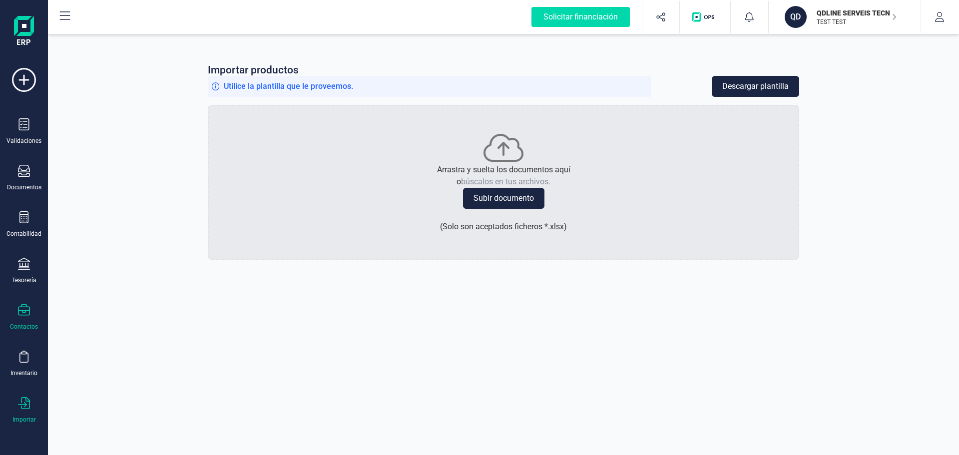
click at [25, 311] on icon at bounding box center [24, 309] width 12 height 11
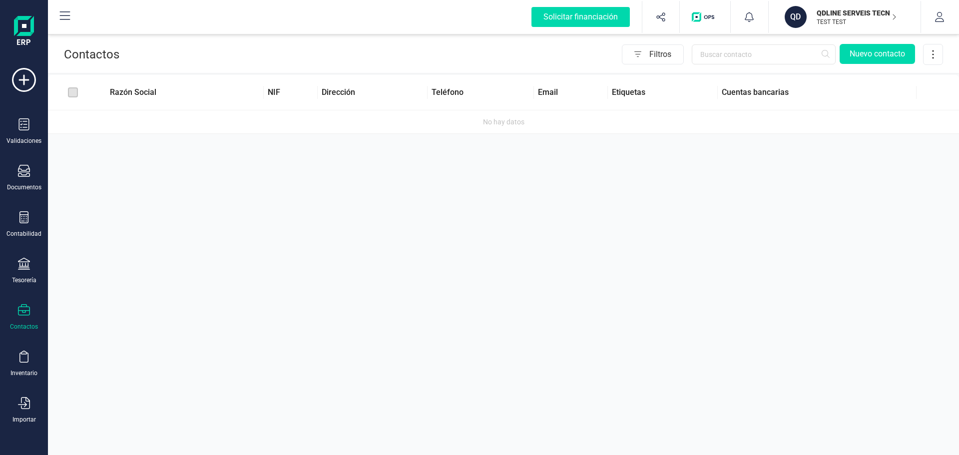
click at [23, 249] on div "Validaciones Documentos Documentos Presupuestos Pedidos Albaranes Facturas Fact…" at bounding box center [24, 273] width 40 height 410
click at [21, 203] on div "Validaciones Documentos Documentos Presupuestos Pedidos Albaranes Facturas Fact…" at bounding box center [24, 273] width 40 height 410
click at [20, 180] on div "Documentos" at bounding box center [24, 178] width 40 height 26
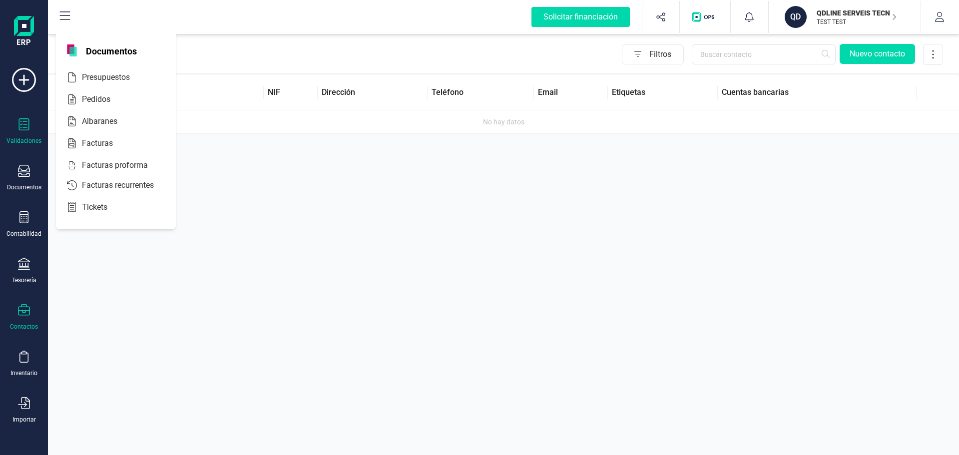
click at [23, 136] on div "Validaciones" at bounding box center [24, 131] width 40 height 26
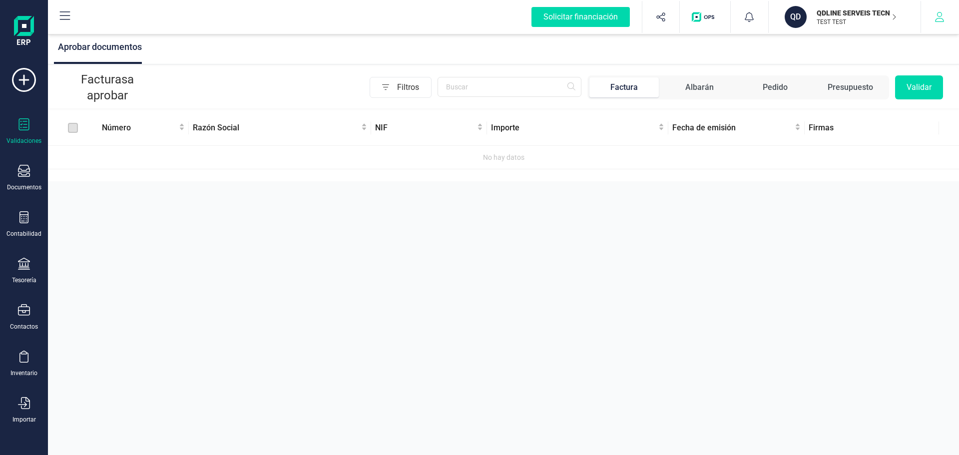
click at [935, 17] on icon "button" at bounding box center [940, 17] width 10 height 10
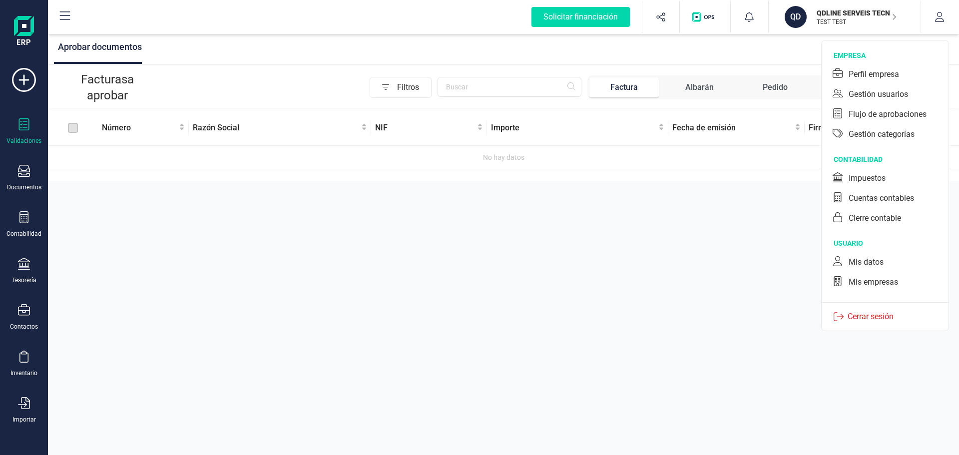
click at [862, 323] on div "Cerrar sesión" at bounding box center [885, 316] width 127 height 28
